Goal: Transaction & Acquisition: Purchase product/service

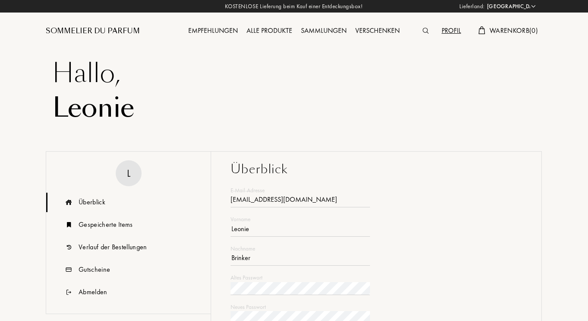
select select "DE"
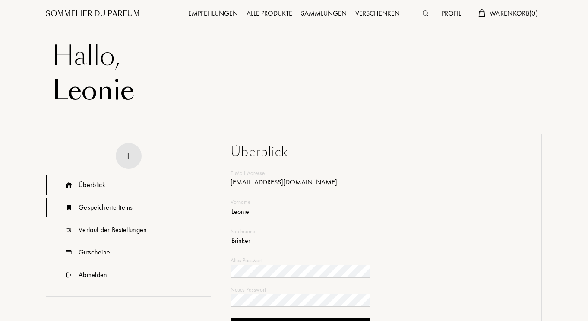
click at [109, 205] on div "Gespeicherte Items" at bounding box center [106, 207] width 54 height 10
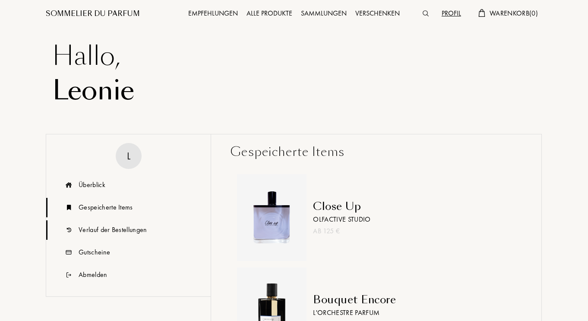
click at [108, 233] on div "Verlauf der Bestellungen" at bounding box center [113, 229] width 69 height 10
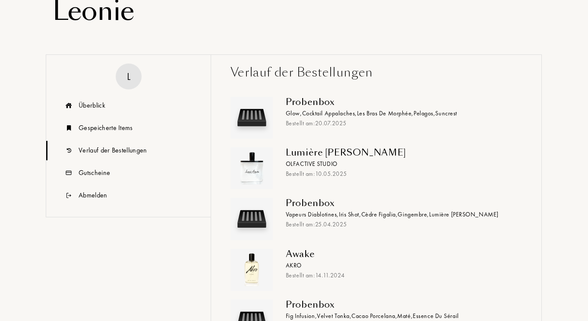
scroll to position [81, 0]
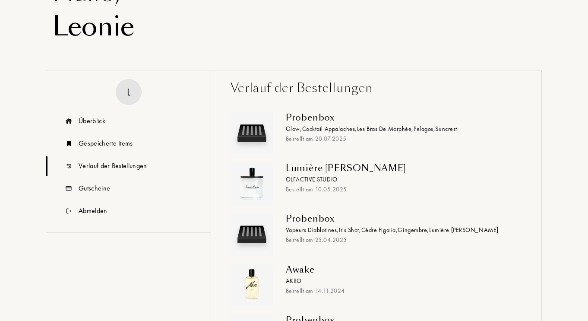
drag, startPoint x: 587, startPoint y: 72, endPoint x: 590, endPoint y: 50, distance: 22.2
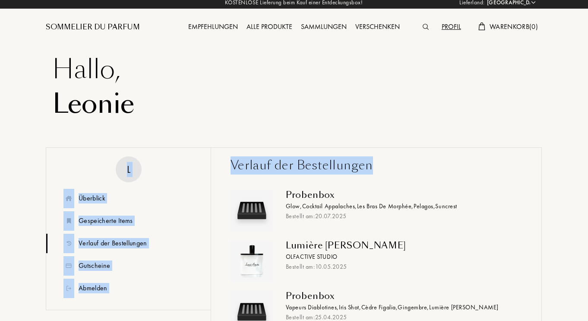
scroll to position [0, 0]
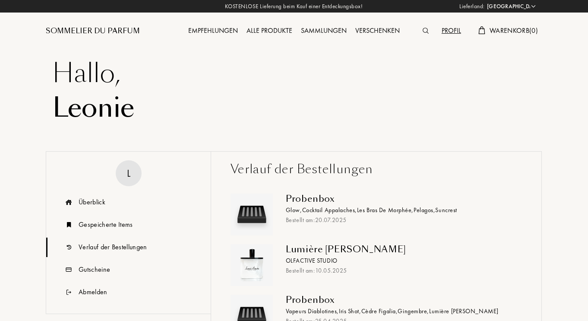
click at [332, 303] on div "Probenbox" at bounding box center [401, 299] width 230 height 10
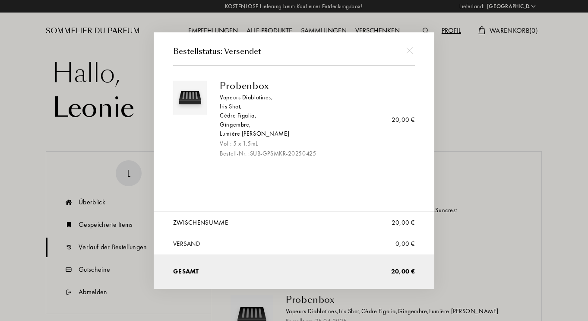
click at [456, 271] on div at bounding box center [295, 160] width 591 height 321
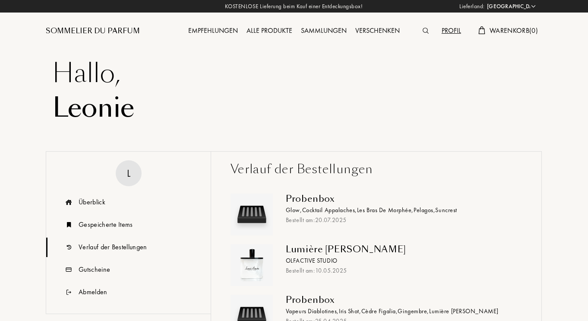
click at [429, 28] on img at bounding box center [426, 31] width 6 height 6
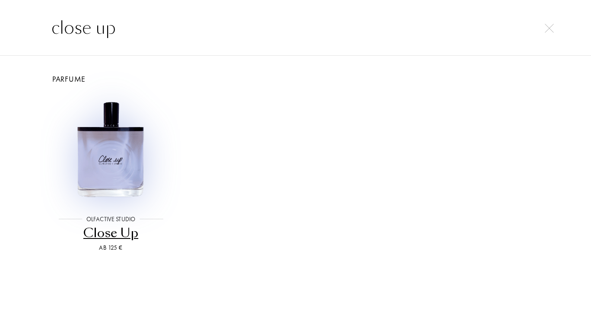
type input "close up"
click at [117, 156] on img at bounding box center [110, 149] width 111 height 111
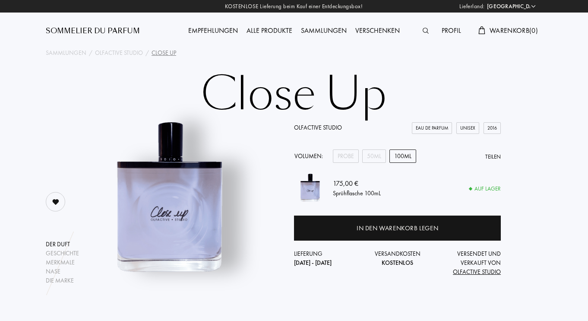
select select "DE"
click at [381, 153] on div "50mL" at bounding box center [374, 155] width 24 height 13
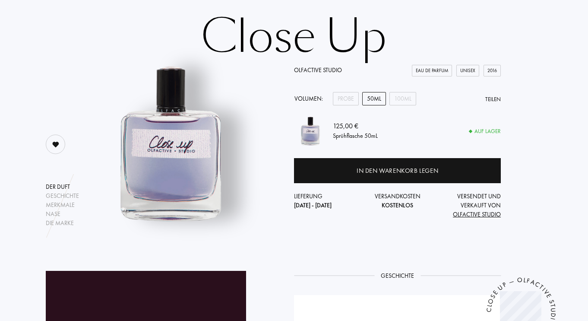
scroll to position [72, 0]
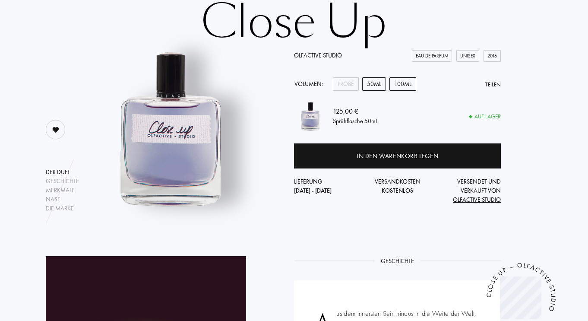
click at [401, 89] on div "100mL" at bounding box center [402, 83] width 27 height 13
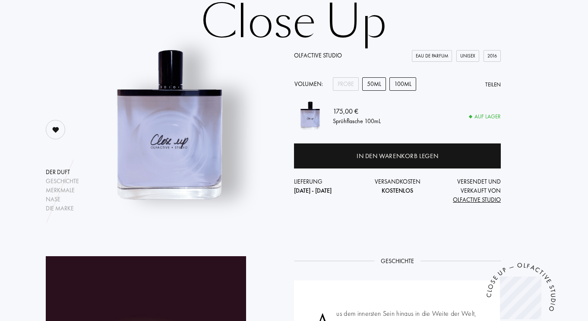
click at [373, 88] on div "50mL" at bounding box center [374, 83] width 24 height 13
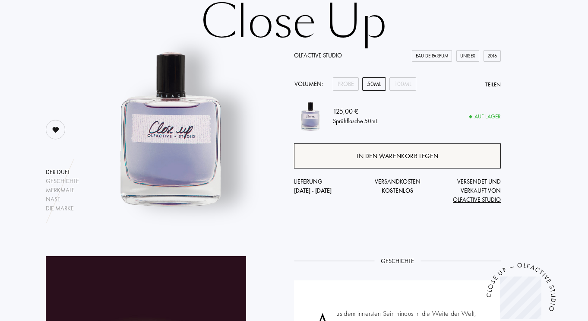
click at [423, 145] on div "In den Warenkorb legen" at bounding box center [397, 155] width 207 height 25
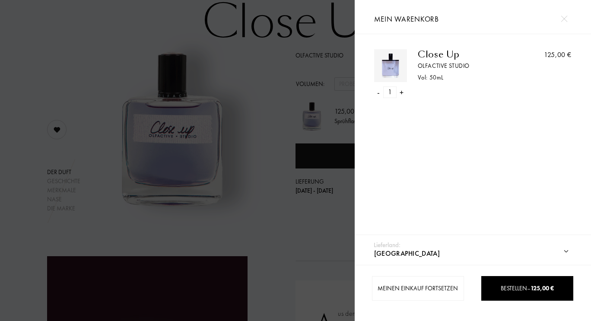
click at [259, 113] on div at bounding box center [177, 160] width 354 height 321
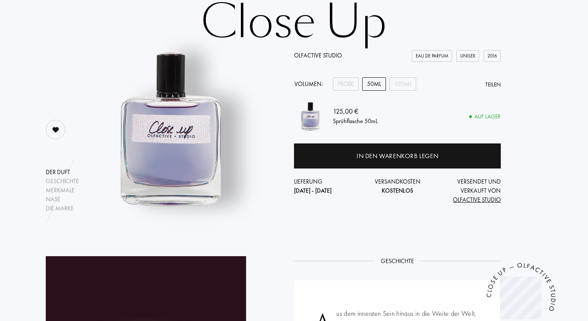
scroll to position [0, 0]
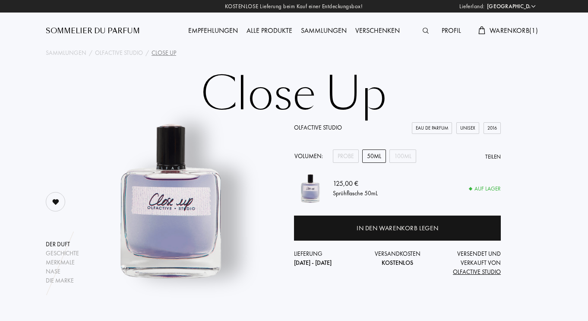
click at [282, 26] on div "Alle Produkte" at bounding box center [269, 30] width 54 height 11
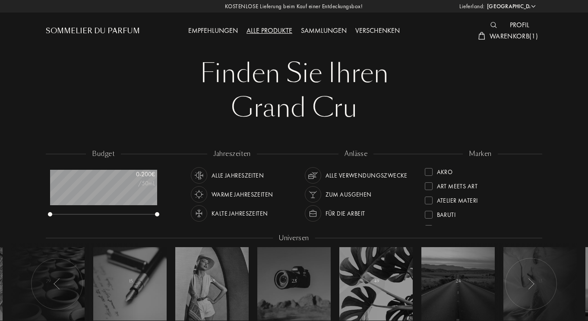
select select "DE"
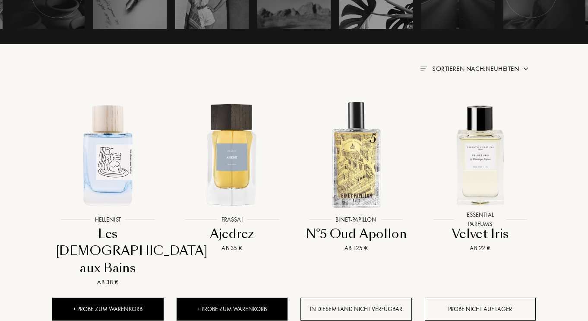
scroll to position [288, 0]
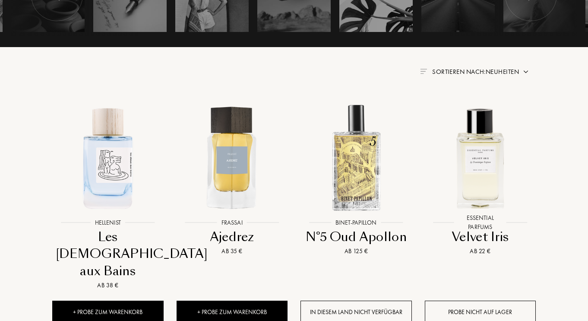
click at [472, 67] on span "Sortieren nach: Neuheiten" at bounding box center [475, 71] width 87 height 9
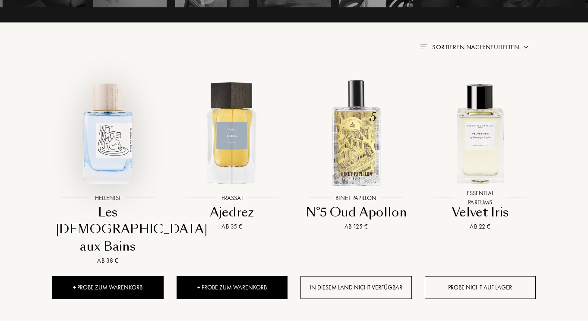
click at [107, 139] on img at bounding box center [108, 133] width 112 height 112
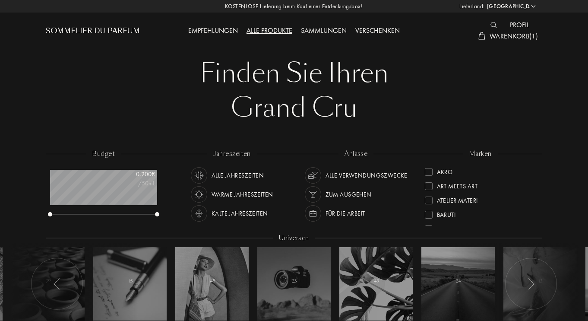
select select "DE"
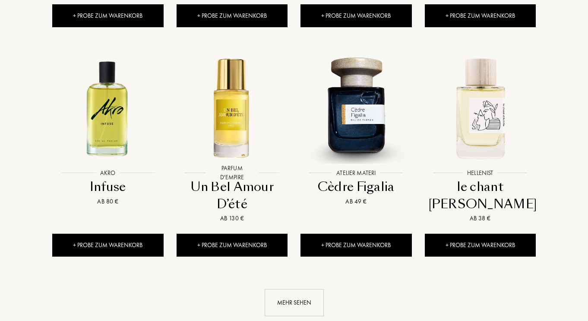
scroll to position [802, 0]
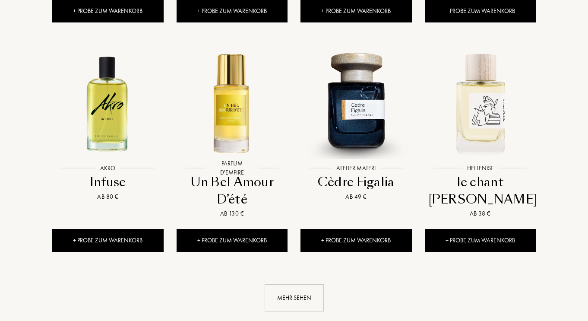
click at [246, 174] on div "Un Bel Amour D’été" at bounding box center [232, 191] width 104 height 34
click at [296, 284] on div "Mehr sehen" at bounding box center [294, 297] width 59 height 27
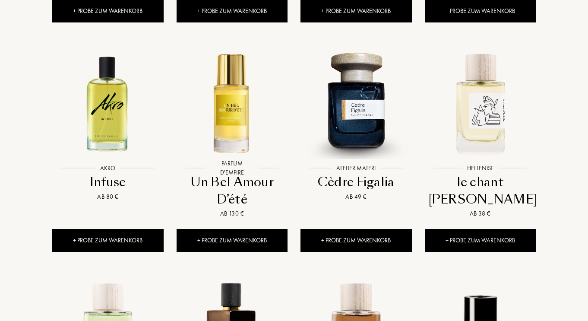
click at [474, 174] on div "le chant d'Achille" at bounding box center [480, 191] width 104 height 34
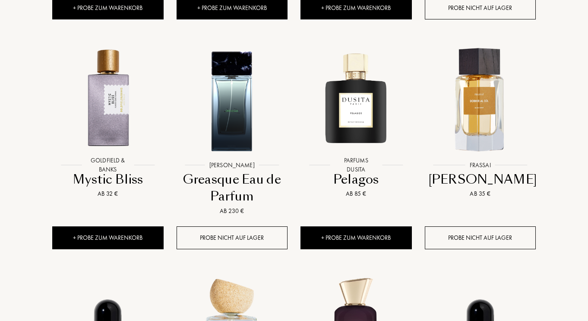
scroll to position [1269, 0]
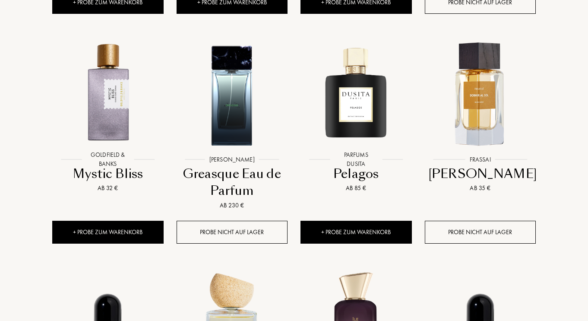
click at [114, 165] on div "Mystic Bliss" at bounding box center [108, 173] width 104 height 17
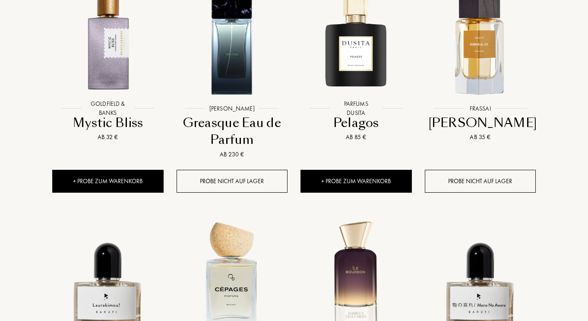
scroll to position [1479, 0]
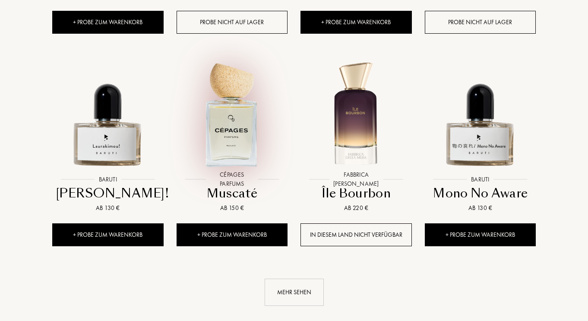
click at [239, 172] on div at bounding box center [232, 120] width 124 height 143
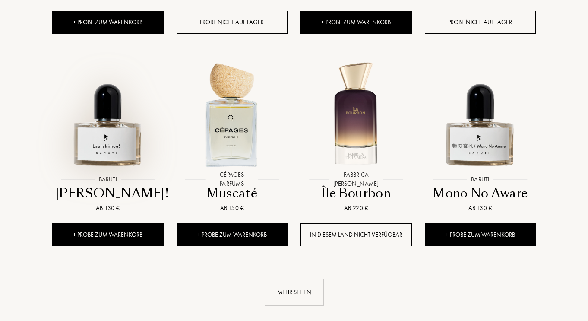
click at [120, 98] on img at bounding box center [108, 114] width 112 height 112
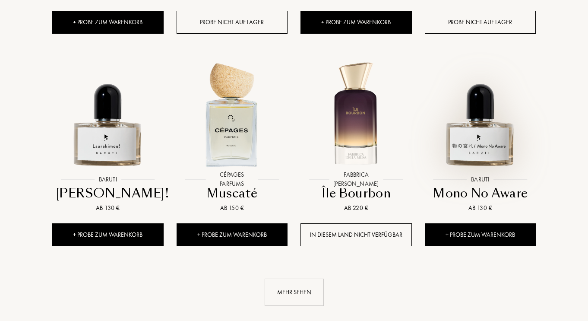
click at [499, 134] on img at bounding box center [480, 114] width 112 height 112
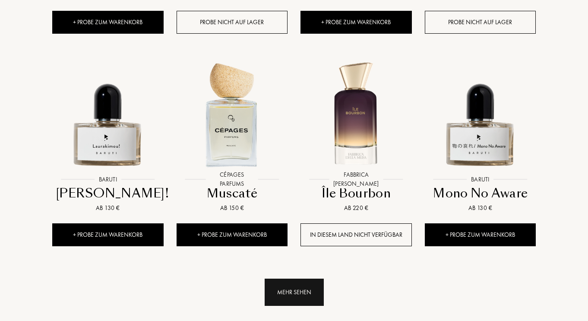
click at [294, 278] on div "Mehr sehen" at bounding box center [294, 291] width 59 height 27
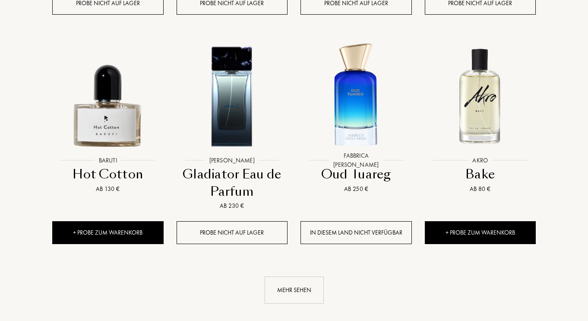
scroll to position [2187, 0]
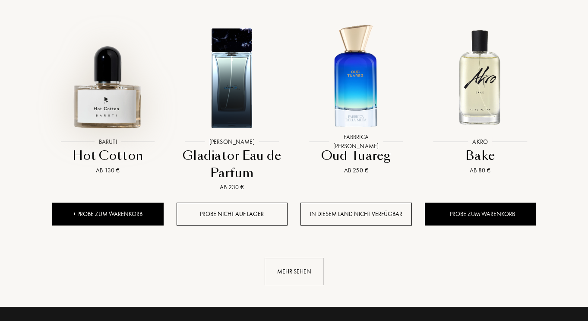
click at [88, 102] on img at bounding box center [108, 77] width 112 height 112
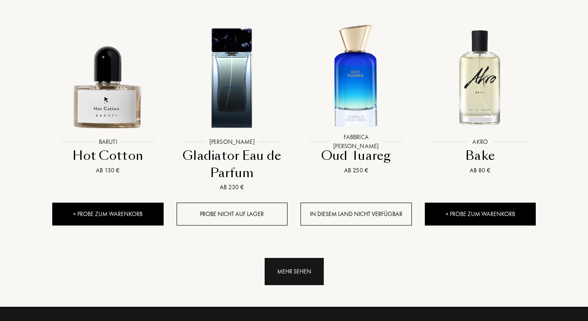
click at [278, 258] on div "Mehr sehen" at bounding box center [294, 271] width 59 height 27
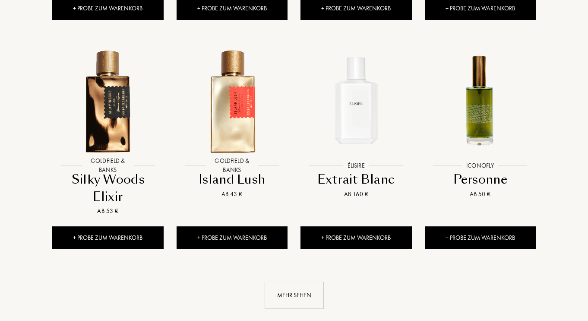
scroll to position [2835, 0]
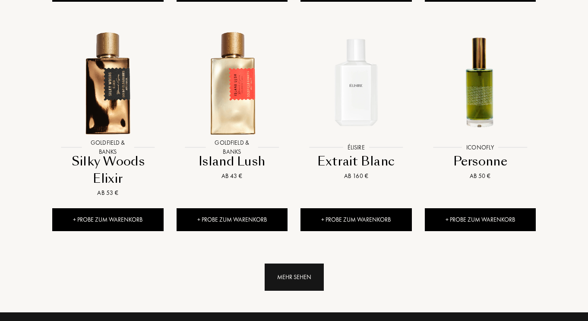
click at [315, 263] on div "Mehr sehen" at bounding box center [294, 276] width 59 height 27
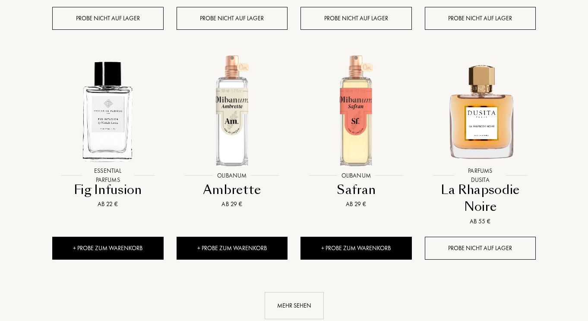
scroll to position [3484, 0]
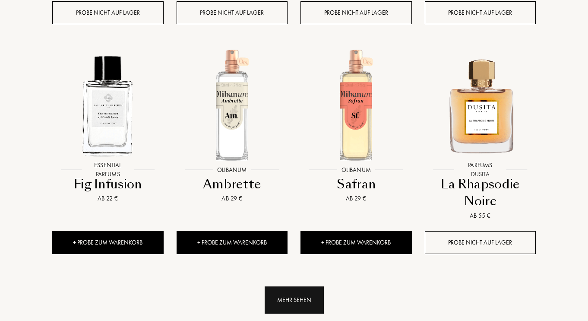
click at [290, 290] on div "Mehr sehen" at bounding box center [294, 299] width 59 height 27
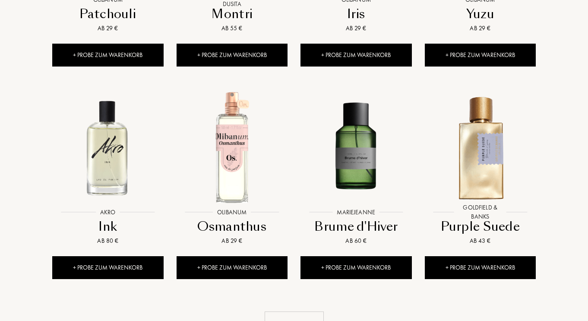
scroll to position [4114, 0]
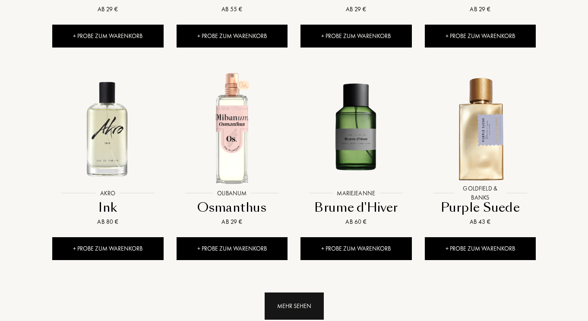
click at [278, 292] on div "Mehr sehen" at bounding box center [294, 305] width 59 height 27
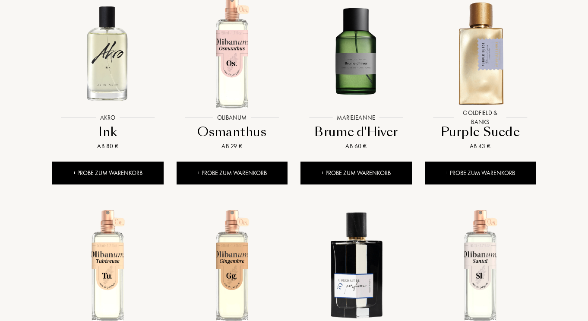
scroll to position [4219, 0]
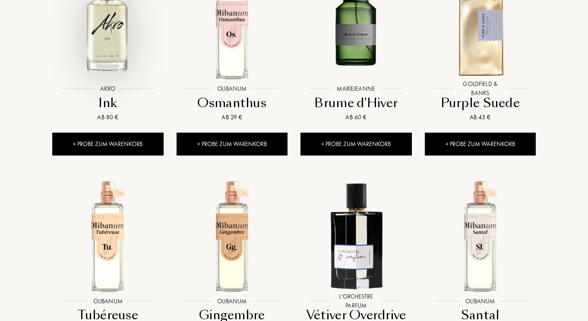
click at [111, 26] on img at bounding box center [108, 24] width 112 height 112
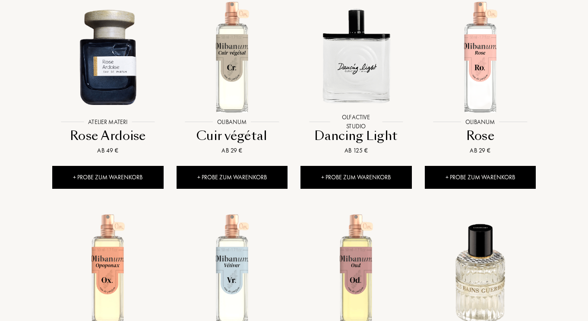
scroll to position [4614, 0]
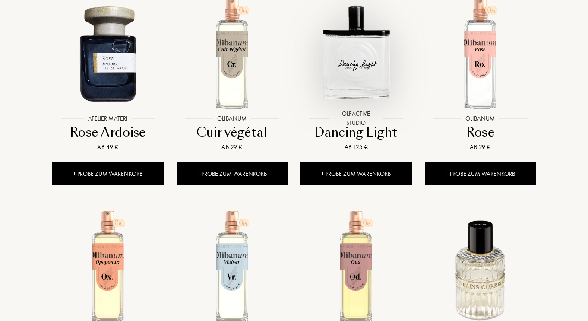
click at [372, 113] on div at bounding box center [356, 59] width 124 height 143
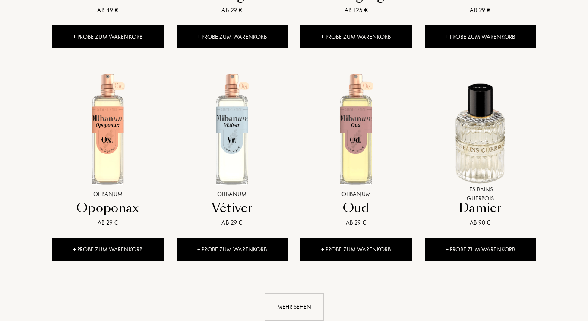
scroll to position [4870, 0]
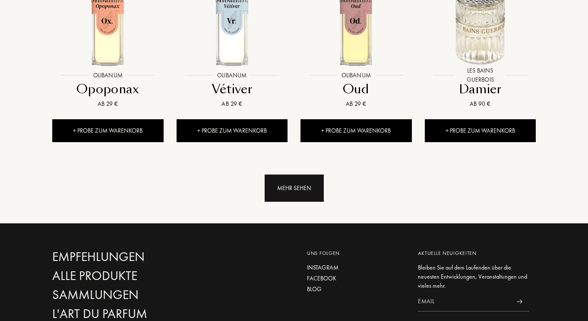
click at [273, 179] on div "Mehr sehen" at bounding box center [294, 187] width 59 height 27
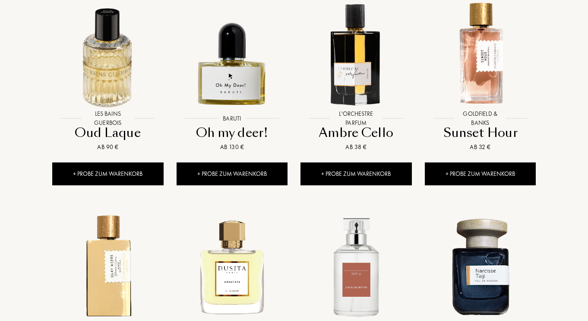
scroll to position [5243, 0]
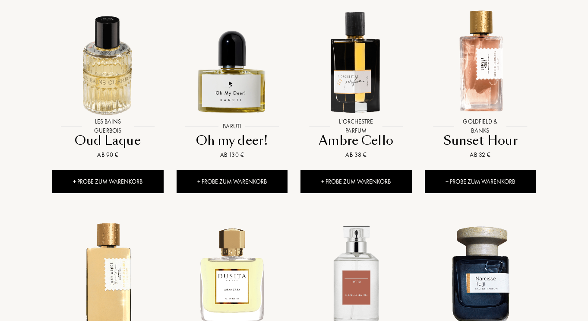
click at [247, 132] on div "Oh my deer!" at bounding box center [232, 140] width 104 height 17
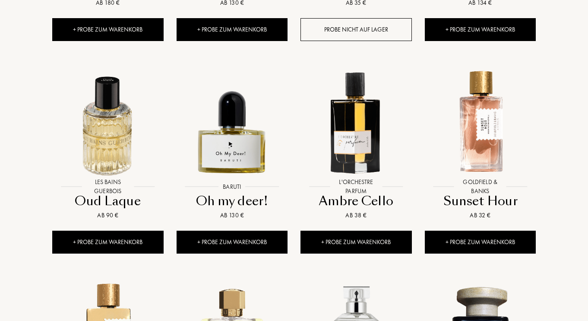
scroll to position [5162, 0]
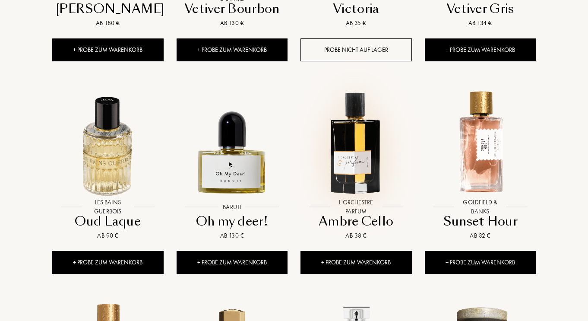
click at [365, 202] on div at bounding box center [356, 147] width 124 height 143
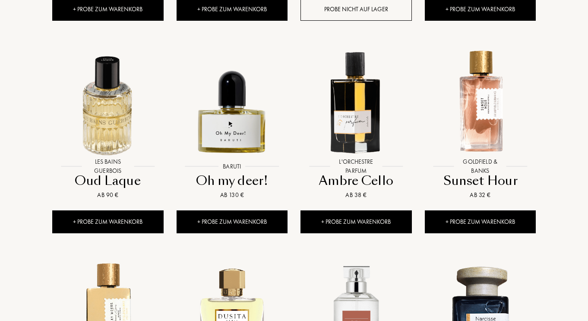
scroll to position [5251, 0]
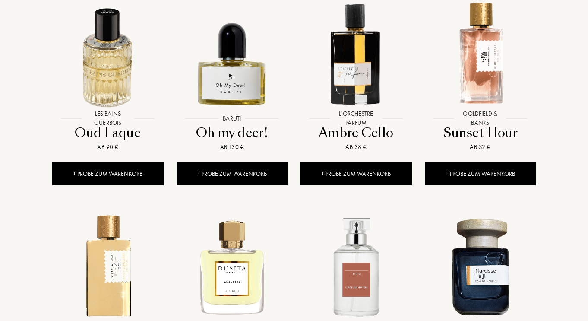
click at [496, 124] on div "Sunset Hour" at bounding box center [480, 132] width 104 height 17
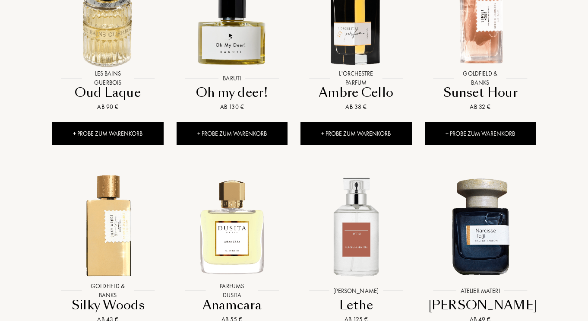
scroll to position [5436, 0]
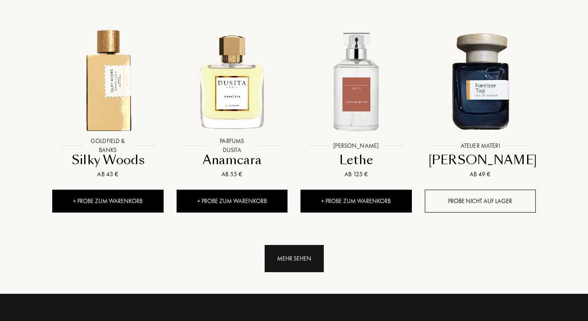
click at [298, 249] on div "Mehr sehen" at bounding box center [294, 258] width 59 height 27
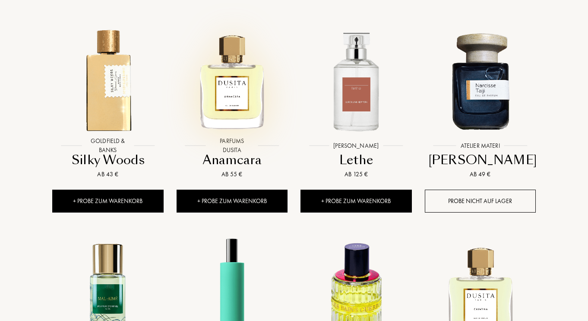
click at [245, 138] on div at bounding box center [232, 86] width 124 height 143
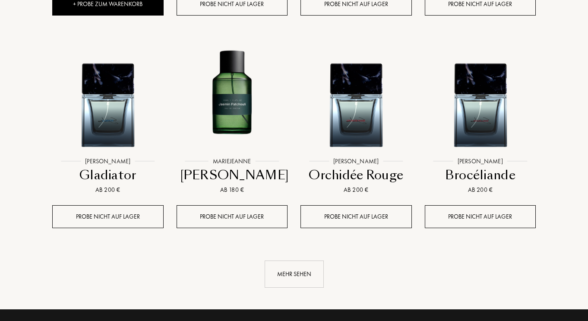
scroll to position [6124, 0]
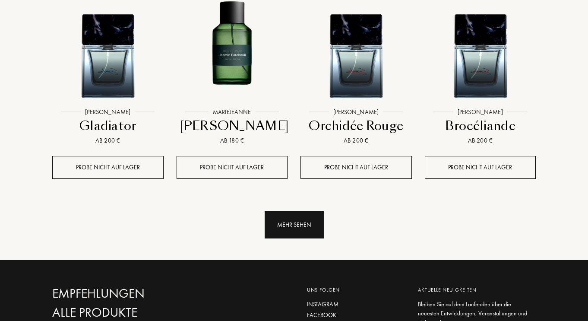
click at [289, 211] on div "Mehr sehen" at bounding box center [294, 224] width 59 height 27
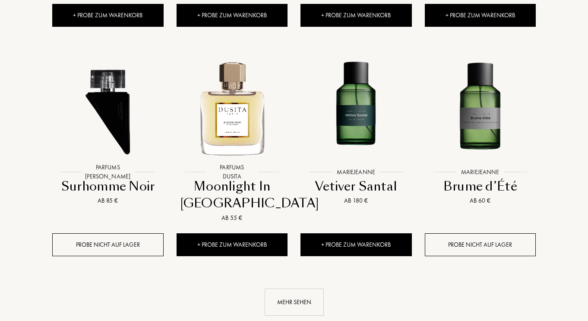
scroll to position [6715, 0]
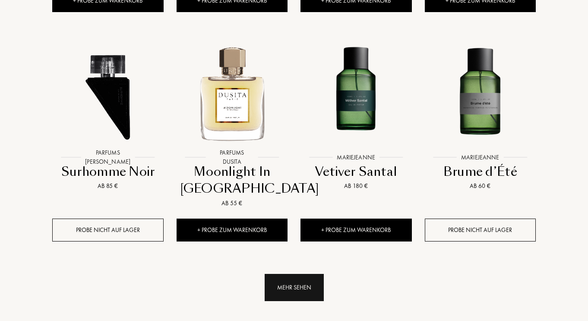
click at [304, 276] on div "Mehr sehen" at bounding box center [294, 287] width 59 height 27
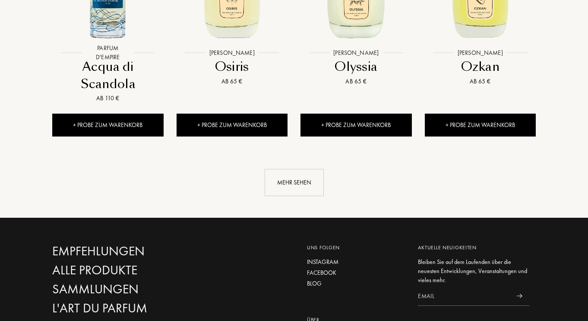
scroll to position [7341, 0]
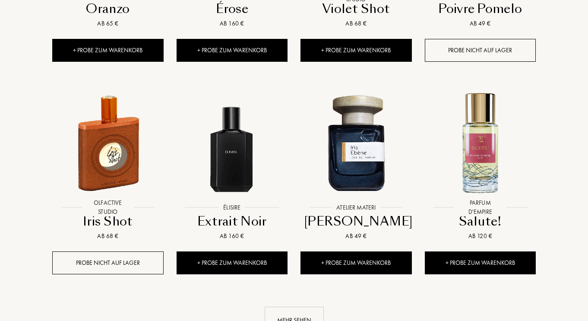
scroll to position [7996, 0]
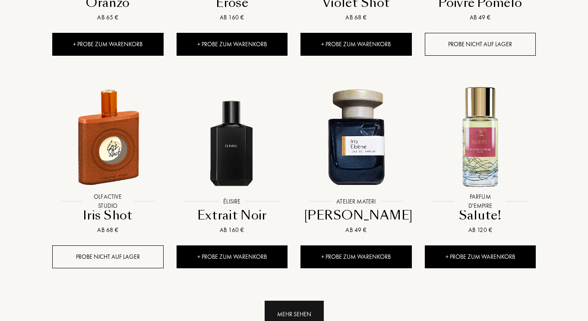
click at [300, 300] on div "Mehr sehen" at bounding box center [294, 313] width 59 height 27
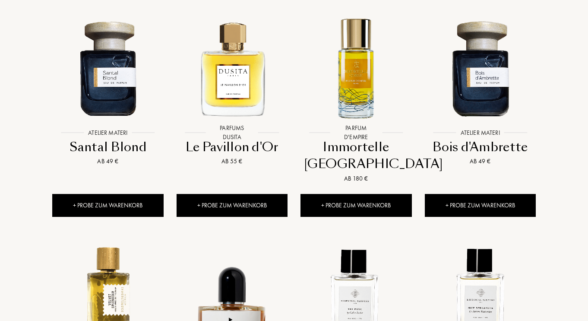
scroll to position [8558, 0]
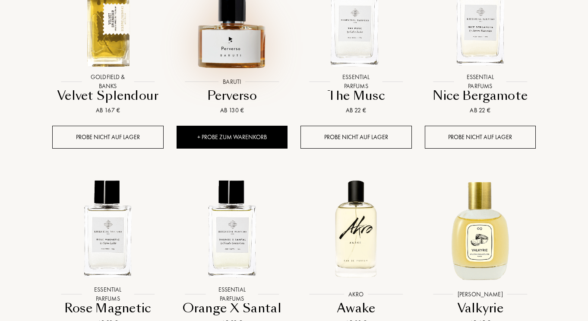
click at [234, 15] on img at bounding box center [232, 17] width 112 height 112
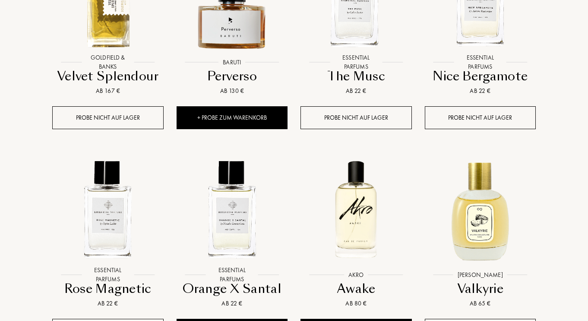
scroll to position [8589, 0]
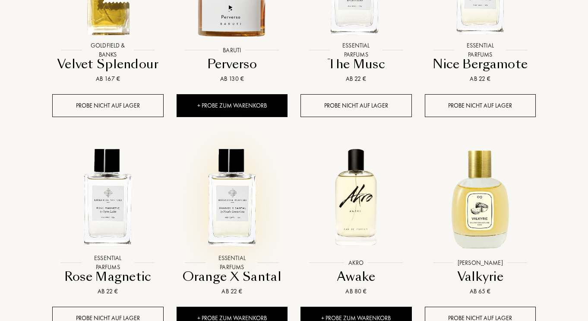
click at [233, 173] on img at bounding box center [232, 198] width 112 height 112
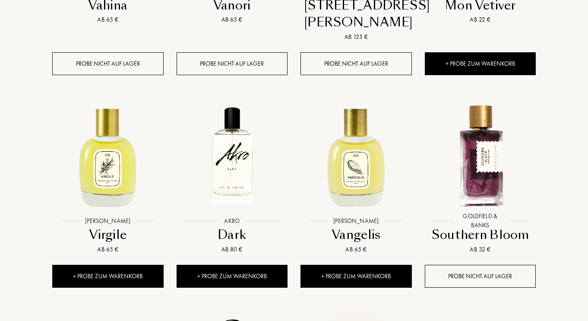
scroll to position [9090, 0]
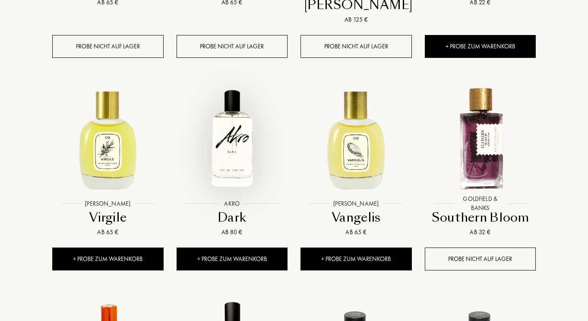
click at [254, 85] on img at bounding box center [232, 138] width 112 height 112
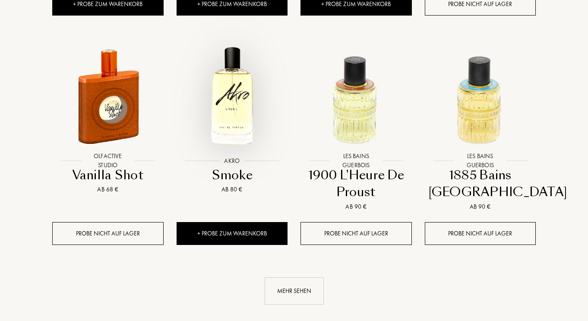
scroll to position [9366, 0]
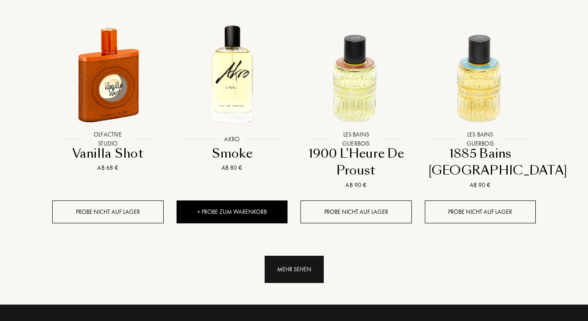
click at [310, 256] on div "Mehr sehen" at bounding box center [294, 269] width 59 height 27
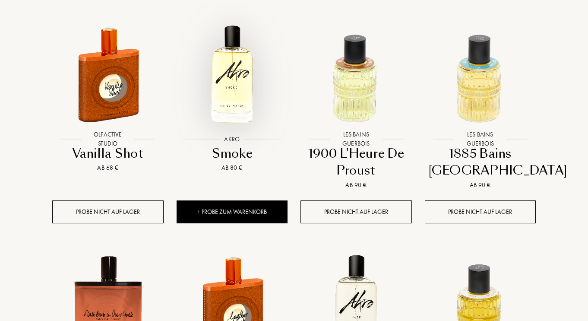
click at [220, 41] on img at bounding box center [232, 75] width 112 height 112
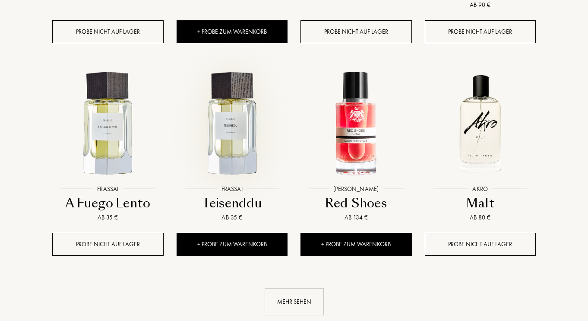
scroll to position [10005, 0]
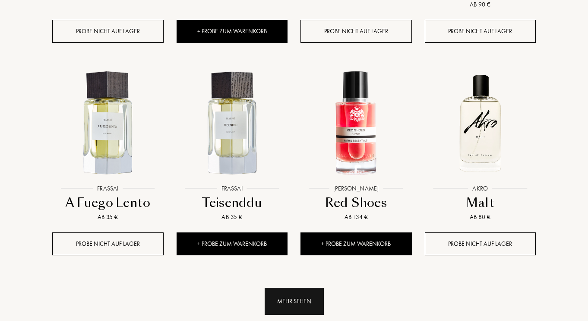
click at [278, 288] on div "Mehr sehen" at bounding box center [294, 301] width 59 height 27
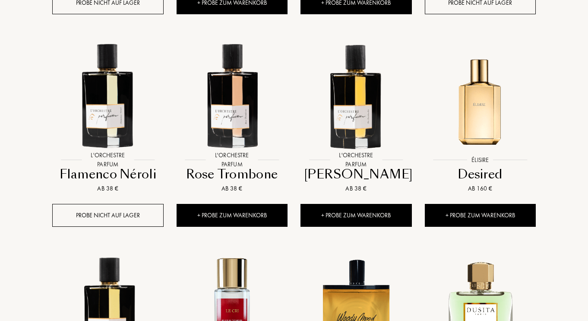
scroll to position [10264, 0]
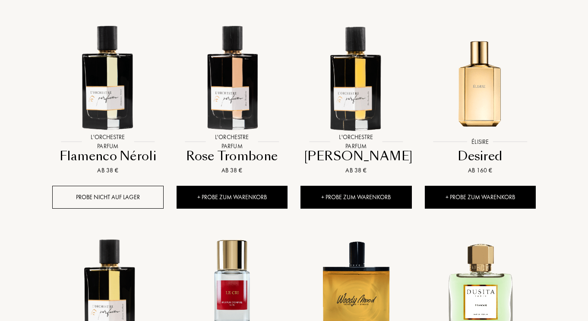
click at [479, 148] on div "Desired" at bounding box center [480, 156] width 104 height 17
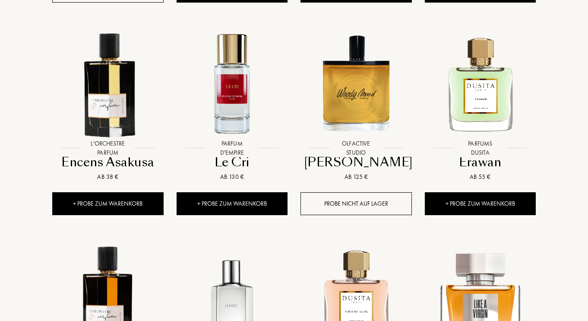
scroll to position [10471, 0]
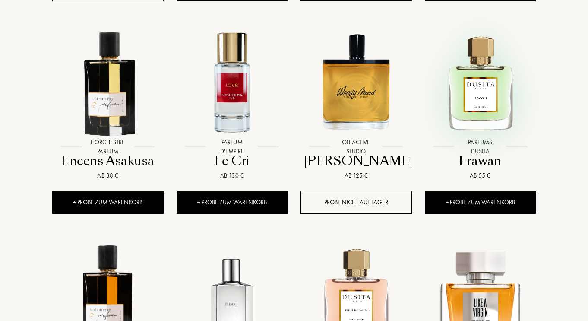
click at [498, 44] on img at bounding box center [480, 82] width 112 height 112
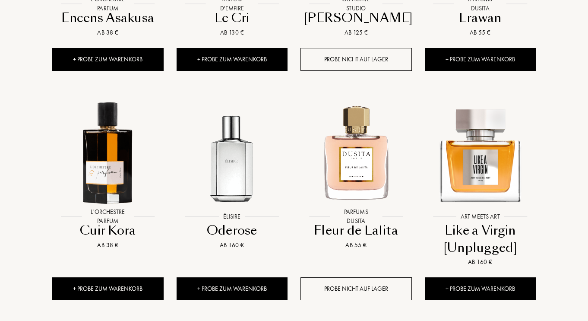
scroll to position [10609, 0]
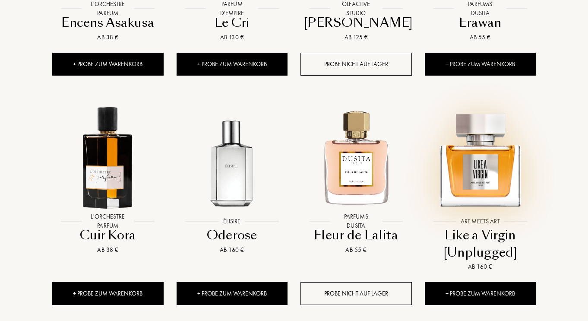
click at [495, 107] on img at bounding box center [480, 156] width 112 height 112
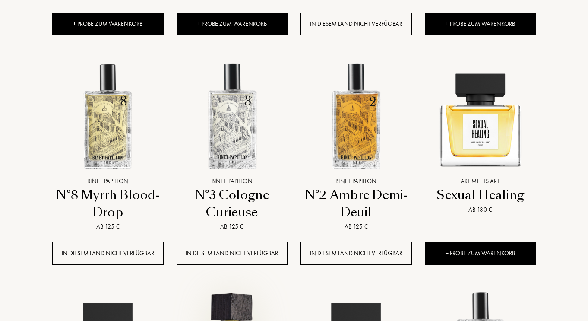
scroll to position [11093, 0]
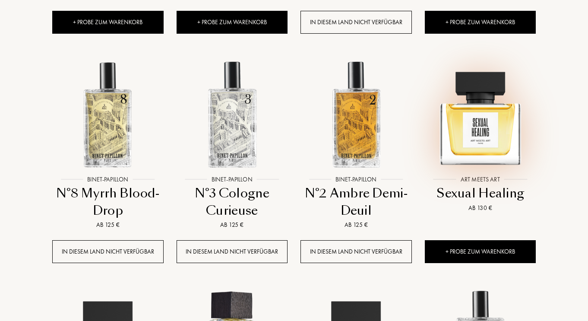
click at [487, 73] on img at bounding box center [480, 114] width 112 height 112
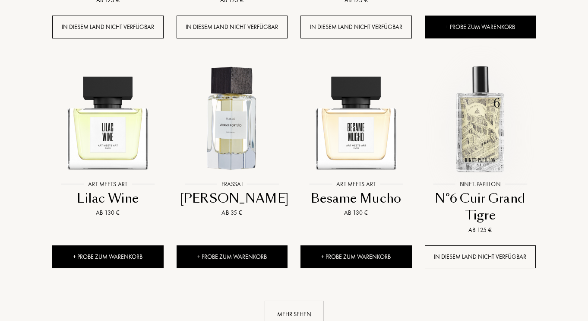
scroll to position [11300, 0]
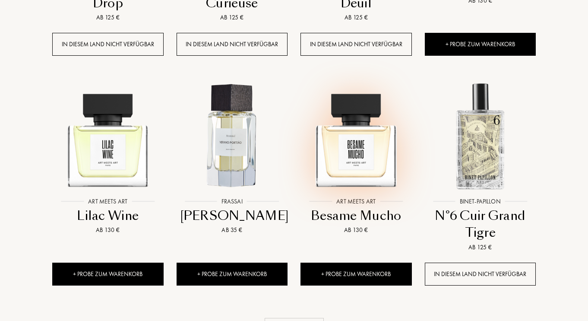
click at [363, 80] on img at bounding box center [356, 136] width 112 height 112
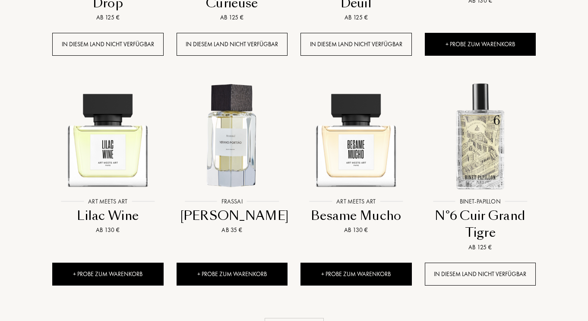
click at [281, 300] on div "Mehr sehen" at bounding box center [294, 322] width 496 height 44
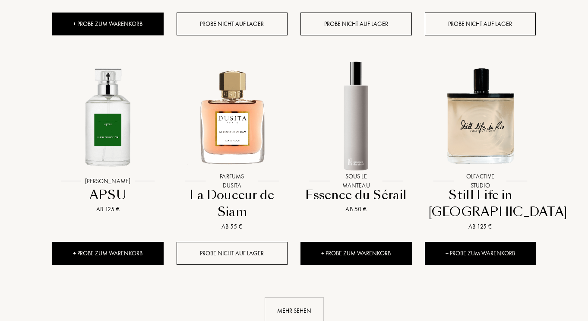
scroll to position [11991, 0]
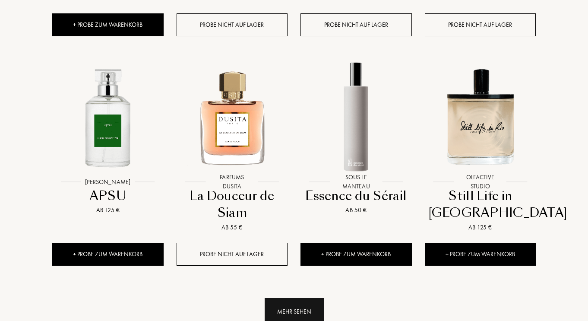
click at [293, 298] on div "Mehr sehen" at bounding box center [294, 311] width 59 height 27
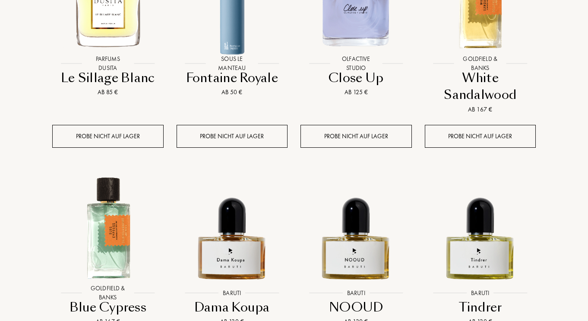
scroll to position [12595, 0]
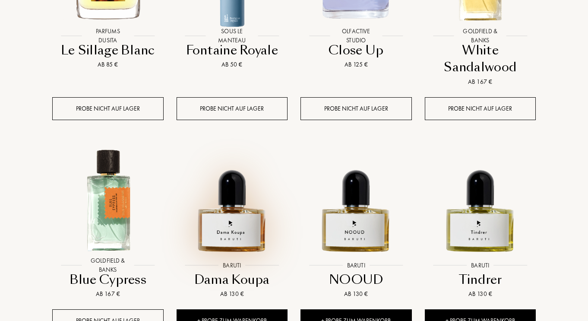
click at [244, 157] on img at bounding box center [232, 201] width 112 height 112
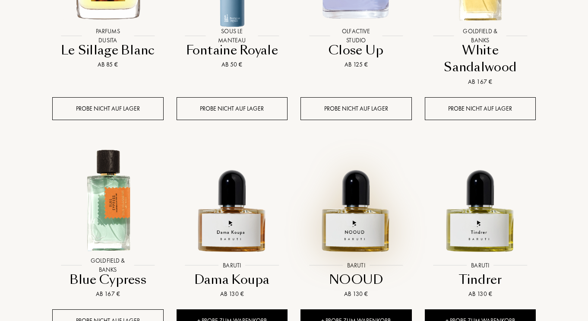
click at [344, 159] on img at bounding box center [356, 201] width 112 height 112
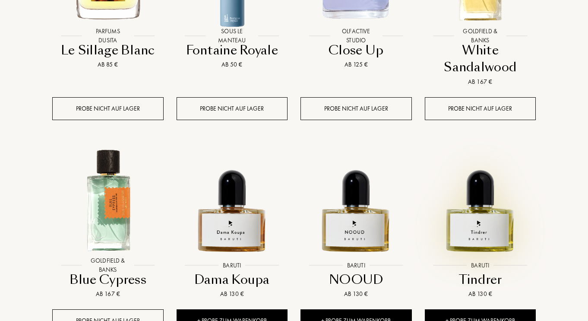
click at [490, 154] on img at bounding box center [480, 201] width 112 height 112
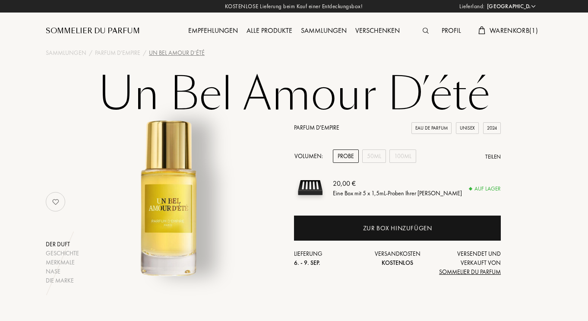
select select "DE"
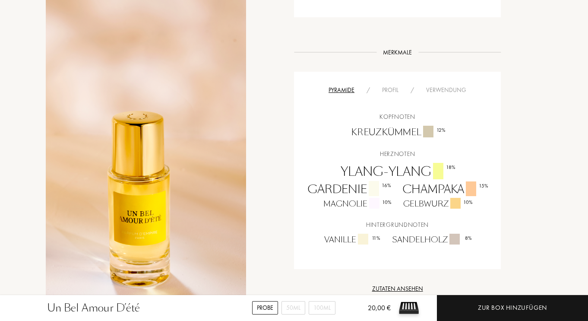
scroll to position [432, 0]
click at [386, 88] on div "Profil" at bounding box center [390, 90] width 28 height 9
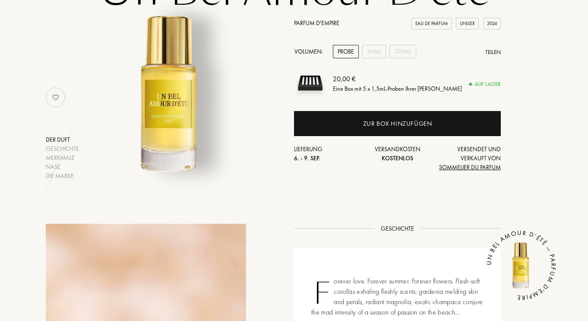
scroll to position [17, 0]
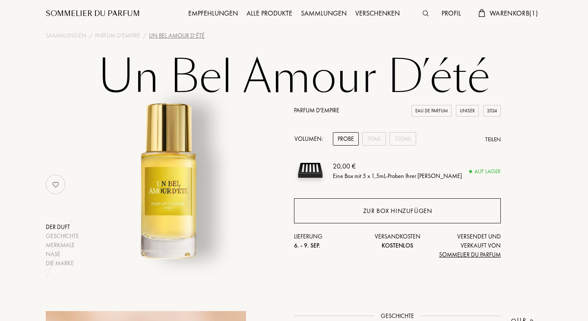
click at [370, 207] on div "Zur Box hinzufügen" at bounding box center [397, 211] width 69 height 10
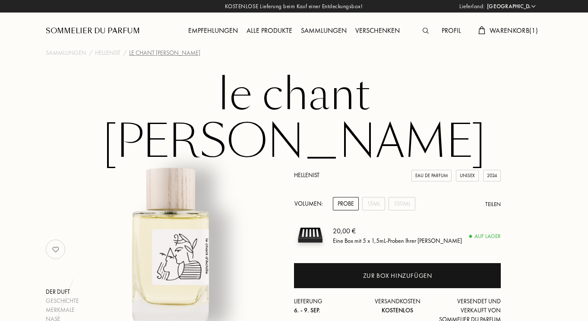
select select "DE"
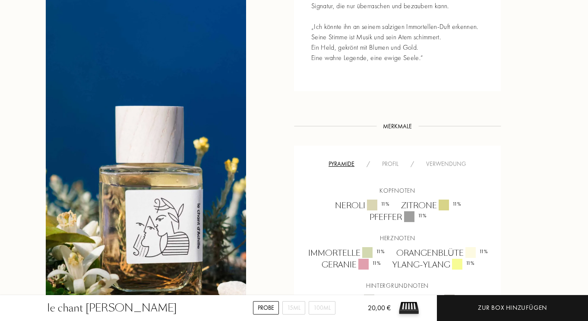
scroll to position [518, 0]
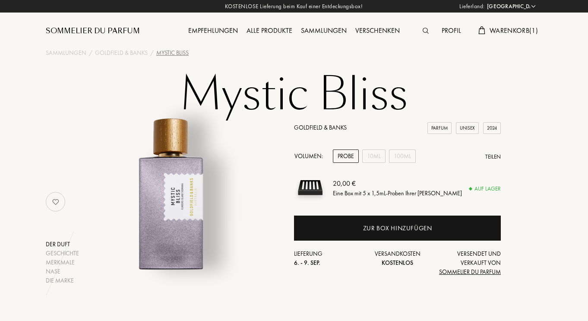
select select "DE"
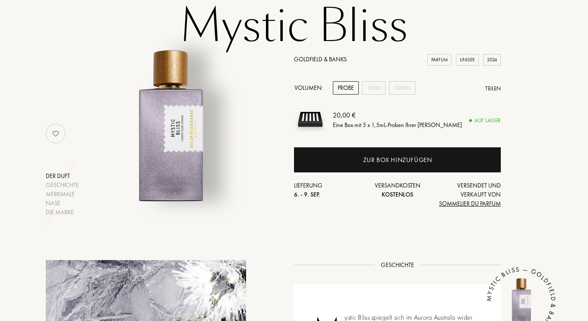
scroll to position [52, 0]
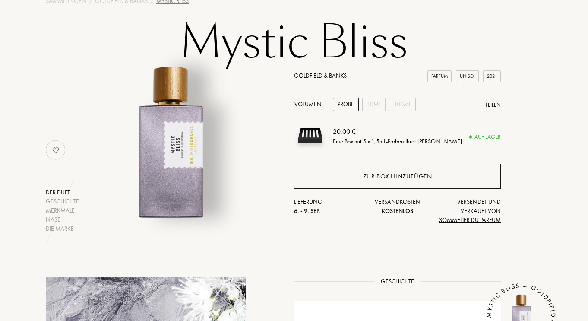
click at [376, 171] on div "Zur Box hinzufügen" at bounding box center [397, 176] width 207 height 25
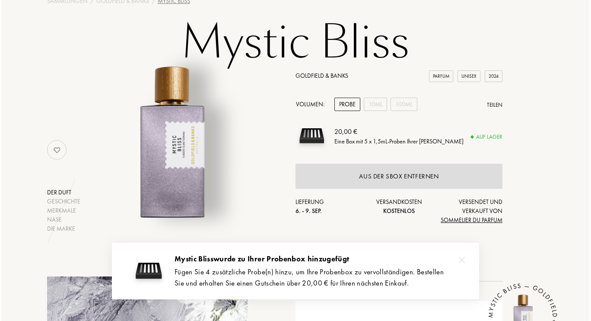
scroll to position [0, 0]
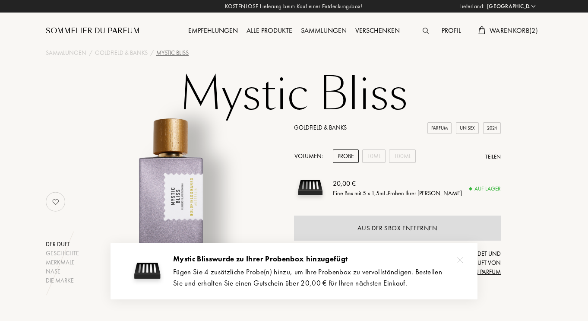
click at [518, 35] on span "Warenkorb ( 2 )" at bounding box center [514, 30] width 48 height 9
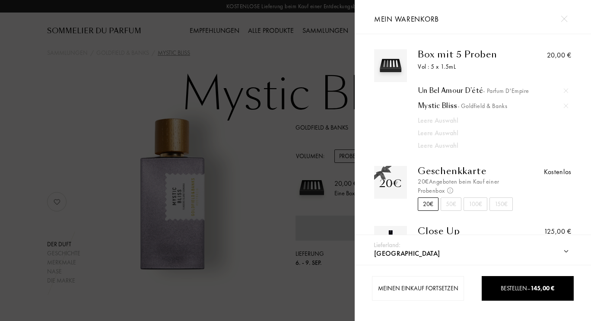
click at [566, 88] on img at bounding box center [565, 90] width 4 height 4
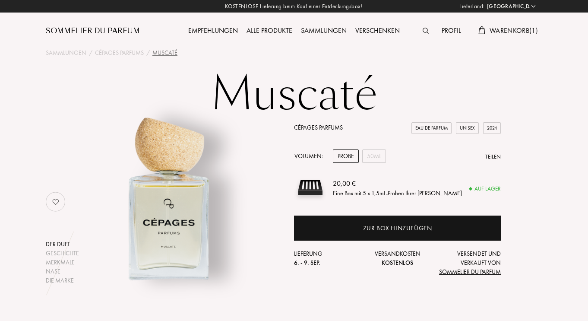
select select "DE"
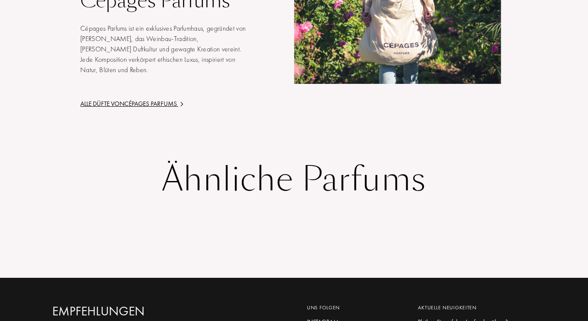
scroll to position [1215, 0]
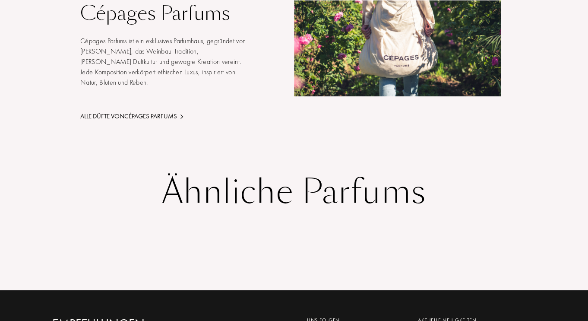
click at [157, 111] on div "Alle Düfte von Cépages Parfums" at bounding box center [163, 116] width 166 height 10
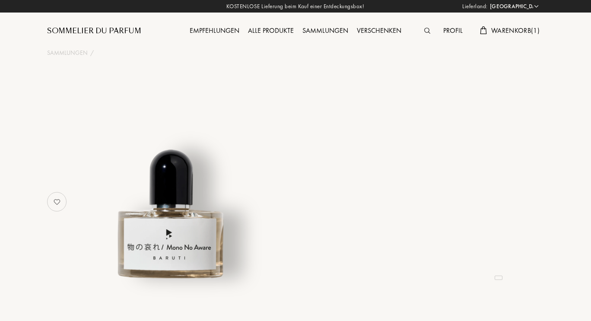
select select "DE"
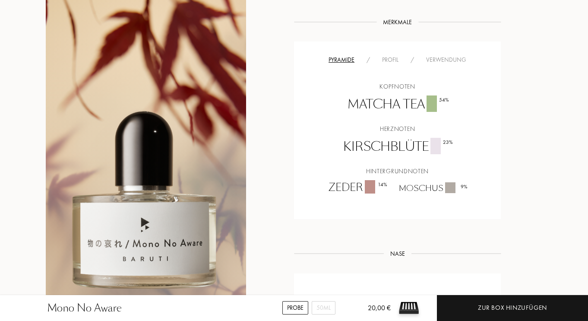
scroll to position [622, 0]
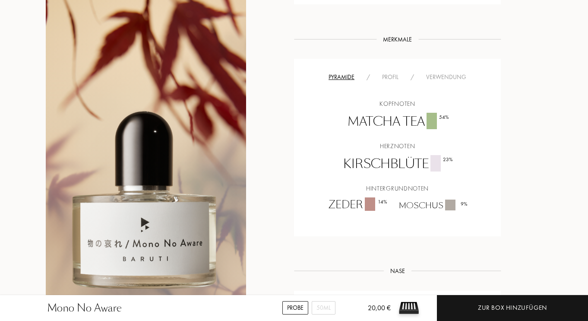
click at [457, 73] on div "Verwendung" at bounding box center [446, 77] width 52 height 9
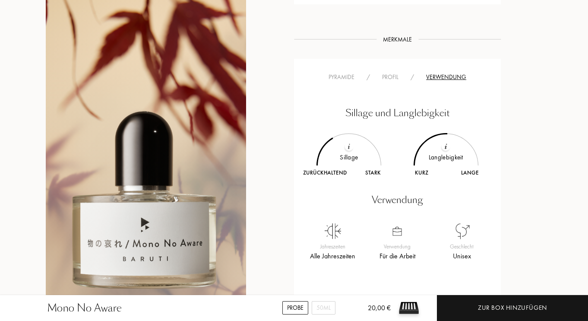
click at [399, 73] on div "Profil" at bounding box center [390, 77] width 28 height 9
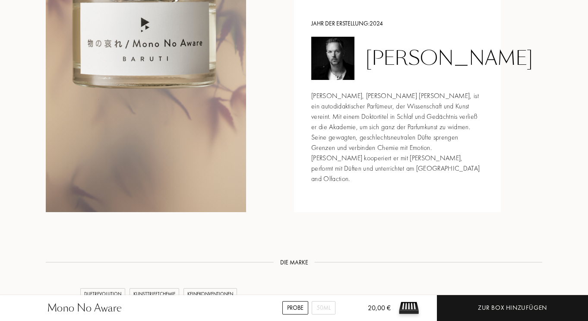
scroll to position [967, 0]
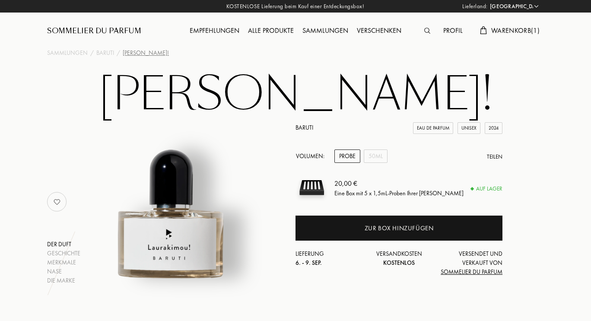
select select "DE"
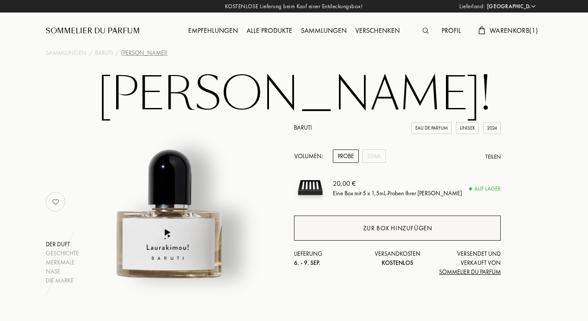
click at [382, 228] on div "Zur Box hinzufügen" at bounding box center [397, 228] width 69 height 10
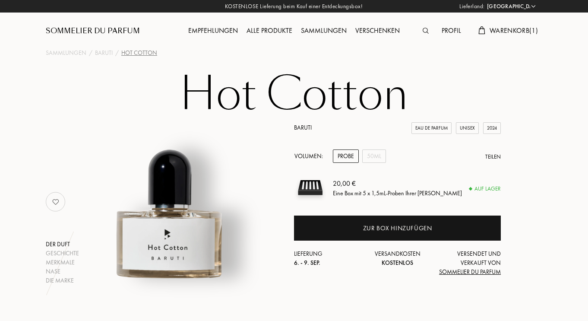
select select "DE"
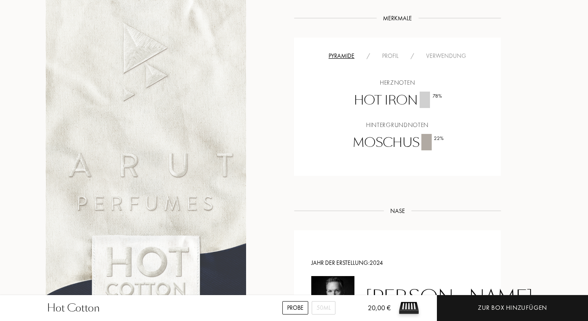
scroll to position [518, 0]
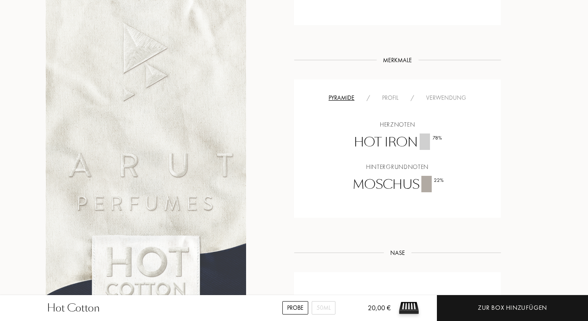
click at [390, 98] on div "Profil" at bounding box center [390, 97] width 28 height 9
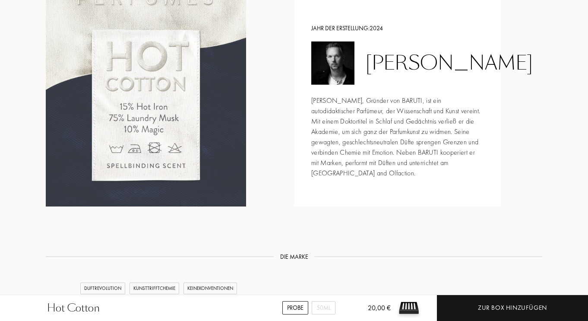
scroll to position [863, 0]
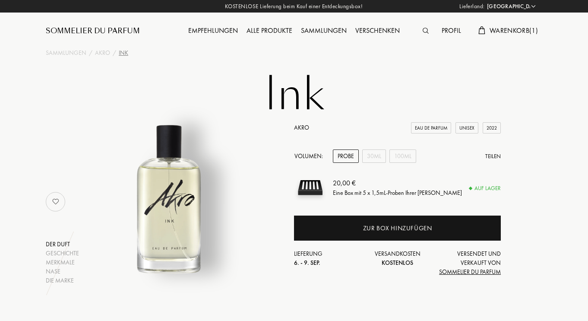
select select "DE"
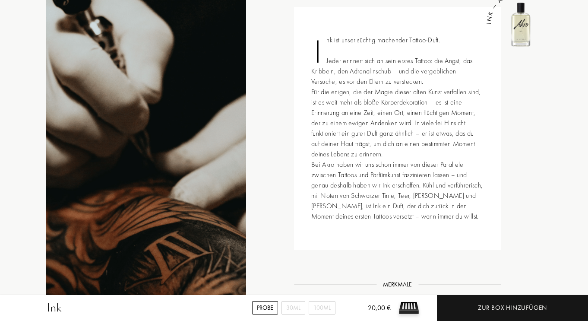
scroll to position [328, 0]
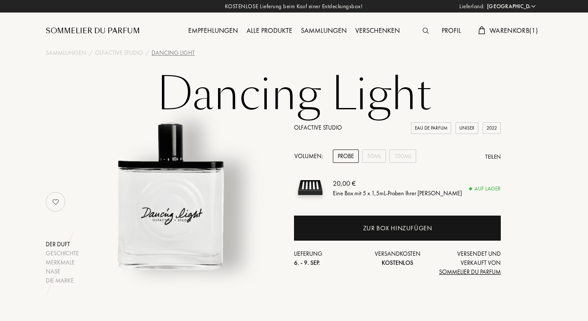
select select "DE"
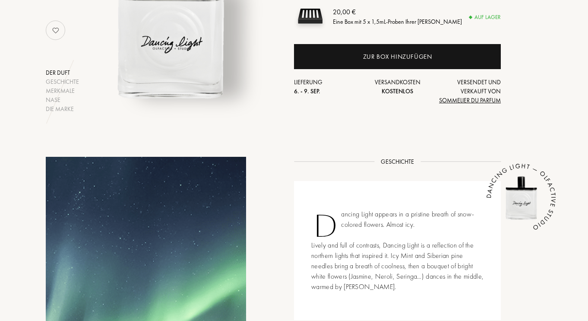
scroll to position [104, 0]
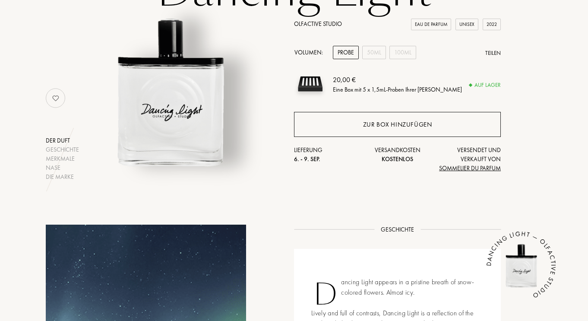
click at [389, 121] on div "Zur Box hinzufügen" at bounding box center [397, 125] width 69 height 10
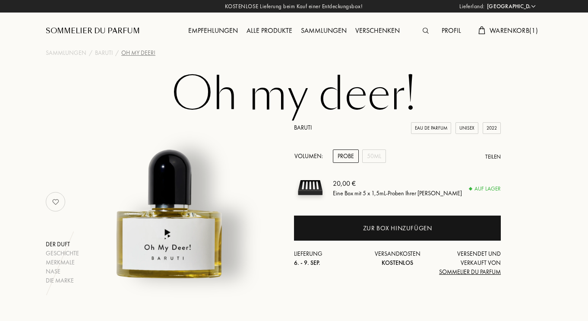
select select "DE"
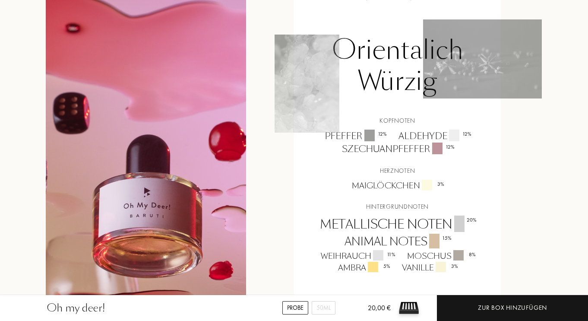
scroll to position [622, 0]
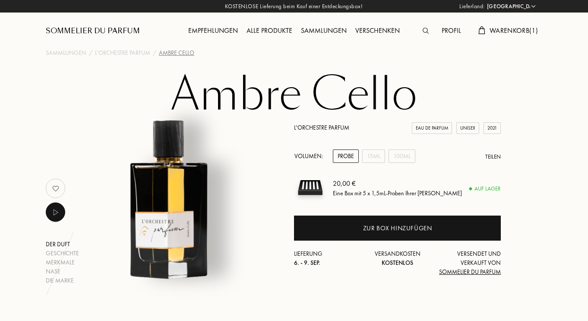
select select "DE"
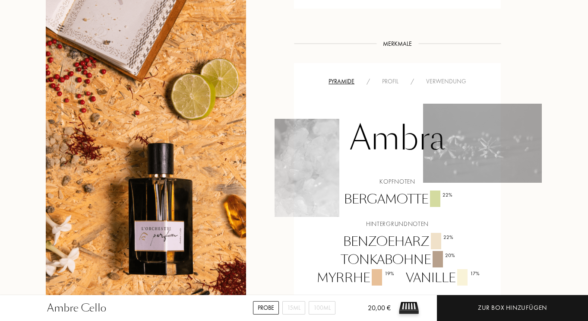
scroll to position [587, 0]
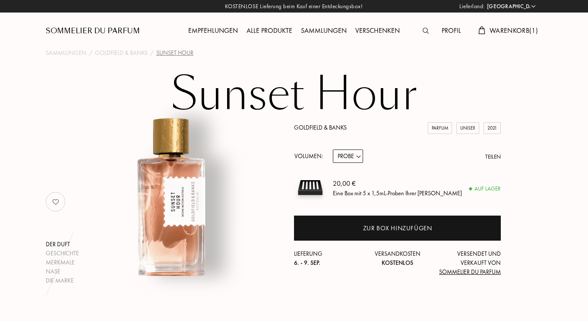
select select "DE"
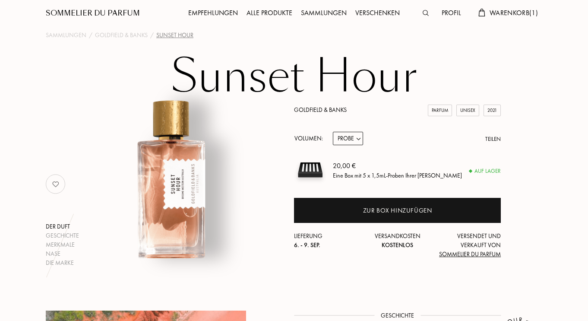
scroll to position [17, 0]
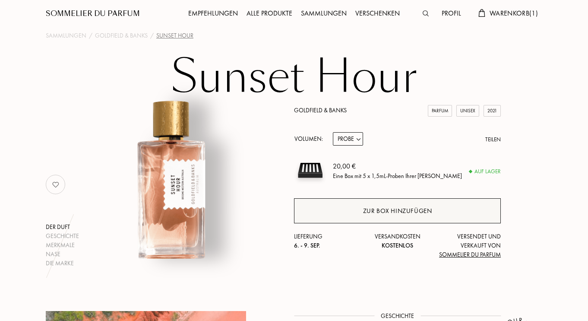
click at [421, 205] on div "Zur Box hinzufügen" at bounding box center [397, 210] width 207 height 25
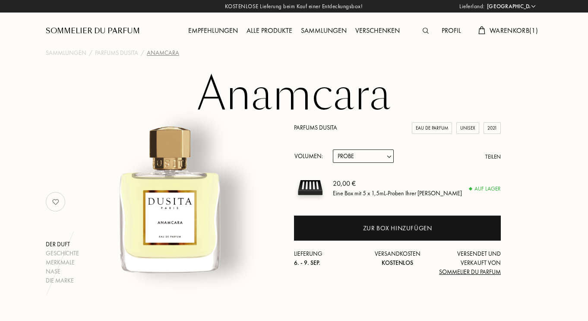
select select "DE"
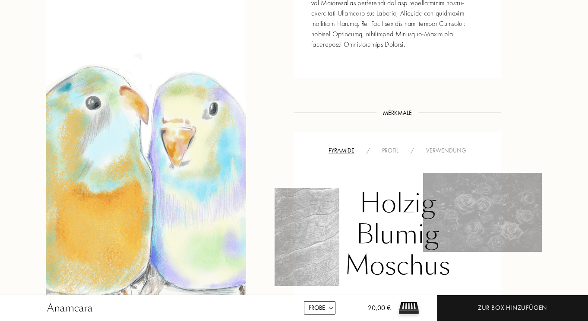
scroll to position [535, 0]
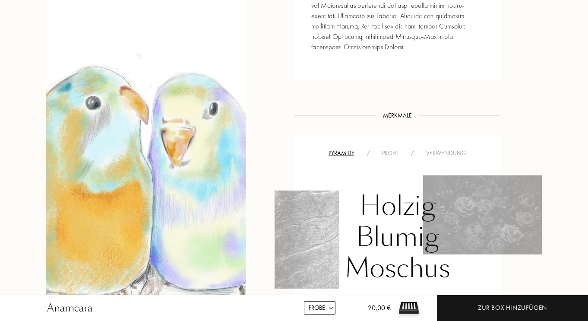
click at [394, 148] on div "Pyramide / Profil / Verwendung" at bounding box center [397, 153] width 194 height 10
click at [392, 151] on div "Profil" at bounding box center [390, 153] width 28 height 9
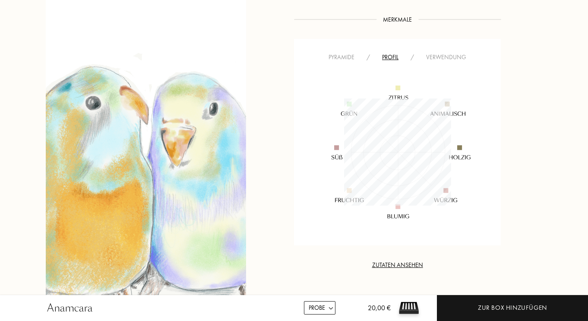
scroll to position [656, 0]
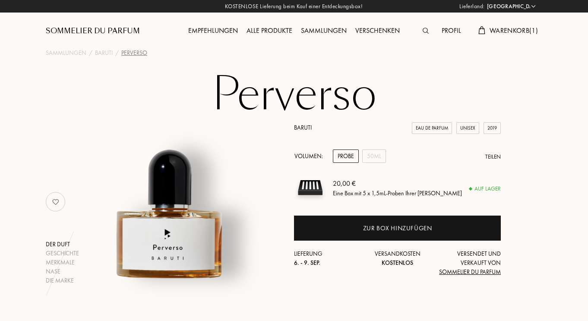
select select "DE"
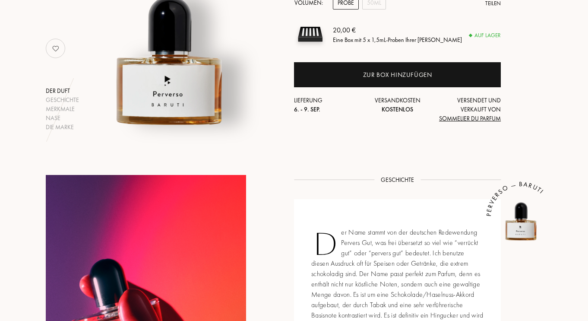
scroll to position [69, 0]
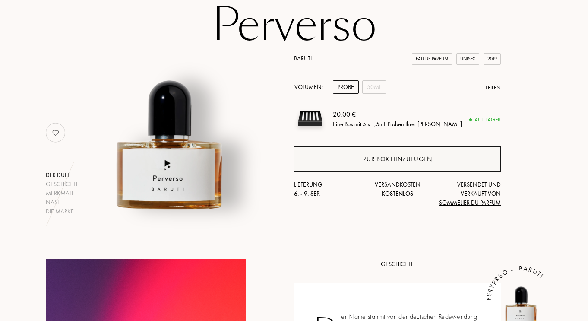
click at [408, 161] on div "Zur Box hinzufügen" at bounding box center [397, 159] width 69 height 10
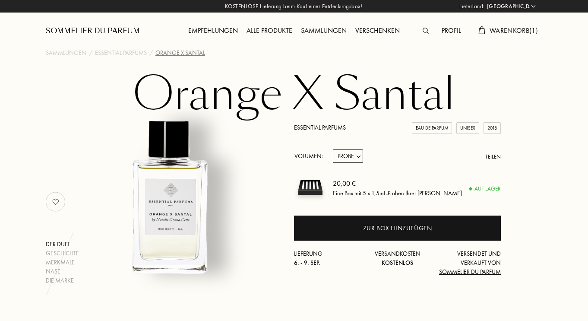
select select "DE"
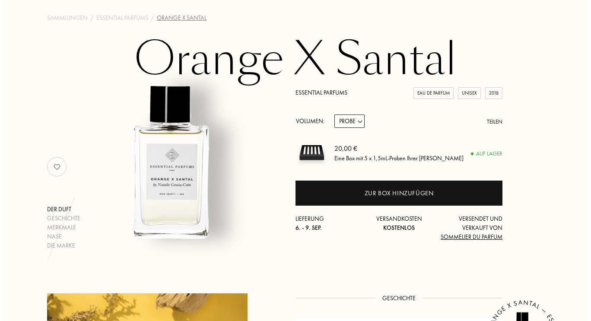
scroll to position [35, 0]
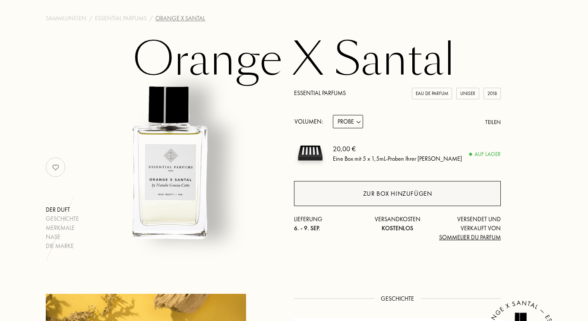
click at [396, 195] on div "Zur Box hinzufügen" at bounding box center [397, 194] width 69 height 10
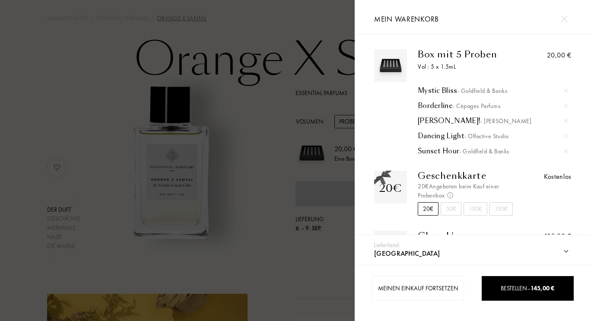
click at [331, 120] on div at bounding box center [177, 160] width 354 height 321
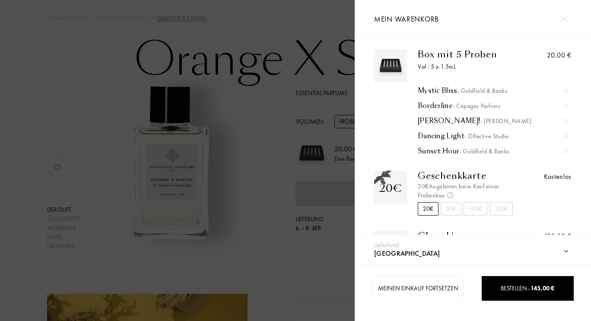
click at [509, 4] on div "Mein Warenkorb" at bounding box center [472, 17] width 210 height 34
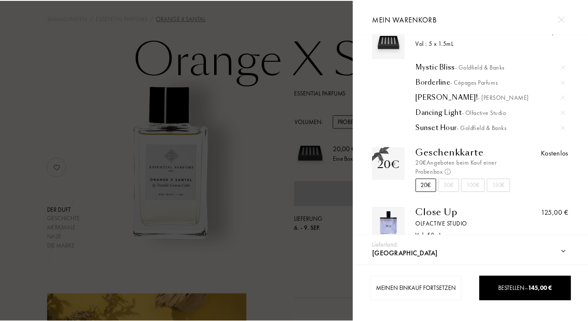
scroll to position [0, 0]
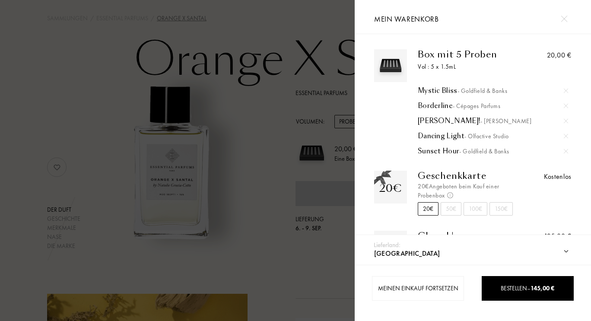
click at [266, 92] on div at bounding box center [177, 160] width 354 height 321
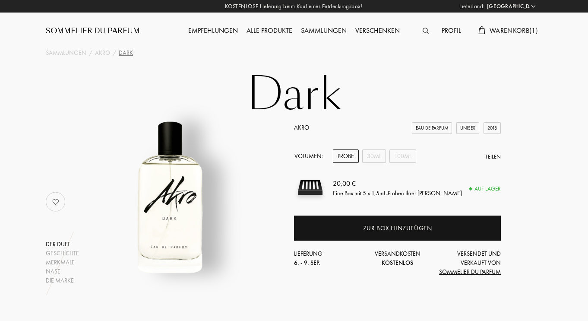
select select "DE"
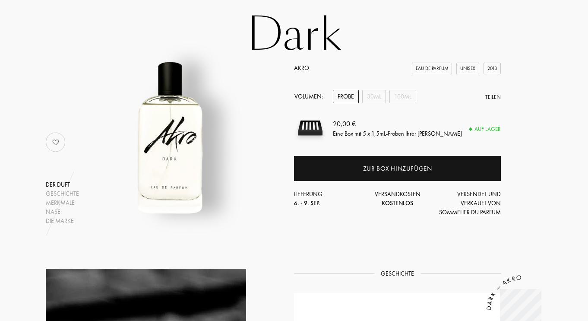
scroll to position [17, 0]
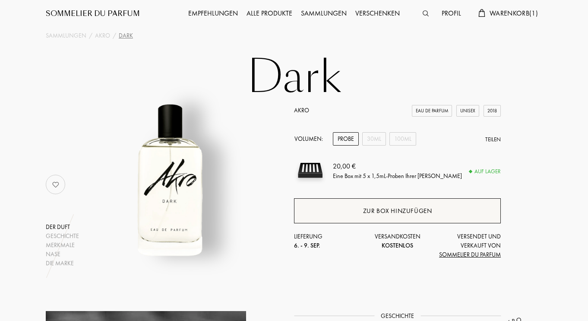
click at [389, 209] on div "Zur Box hinzufügen" at bounding box center [397, 211] width 69 height 10
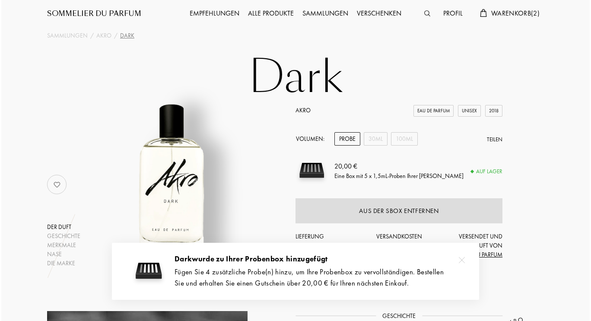
scroll to position [0, 0]
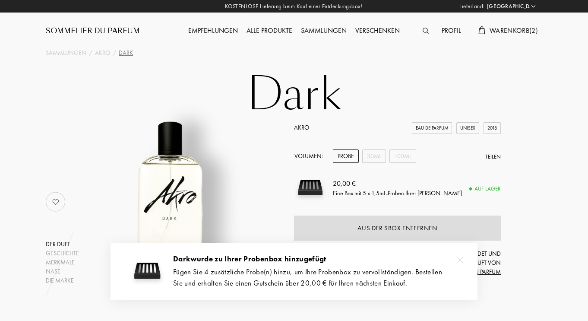
click at [519, 35] on span "Warenkorb ( 2 )" at bounding box center [514, 30] width 48 height 9
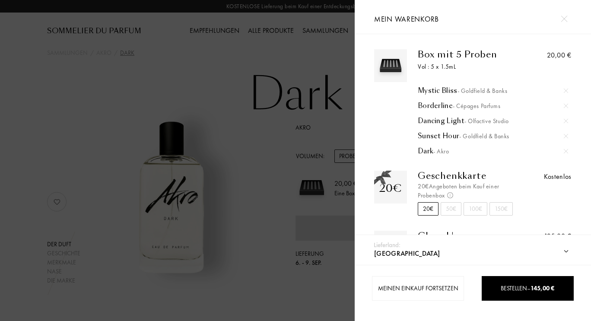
click at [476, 107] on span "- Cépages Parfums" at bounding box center [476, 106] width 48 height 8
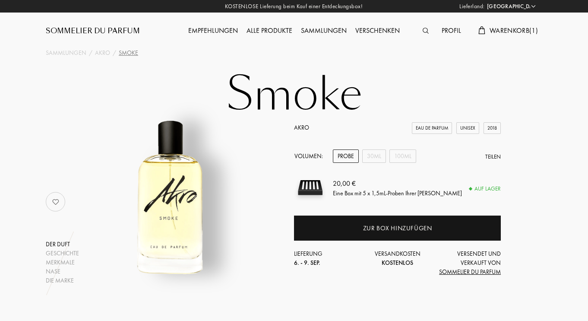
select select "DE"
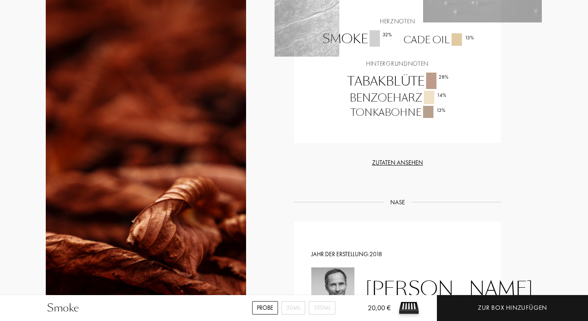
scroll to position [677, 0]
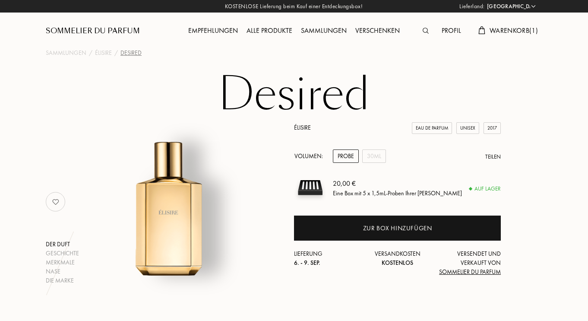
select select "DE"
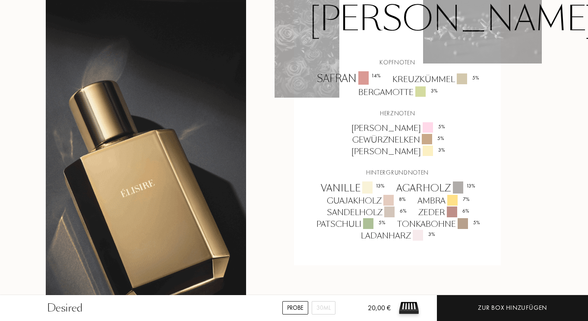
scroll to position [634, 0]
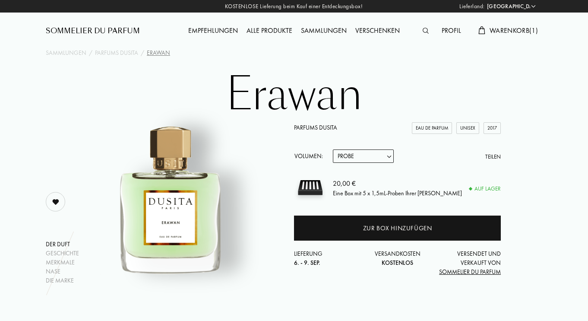
select select "DE"
click at [518, 35] on span "Warenkorb ( 1 )" at bounding box center [514, 30] width 48 height 9
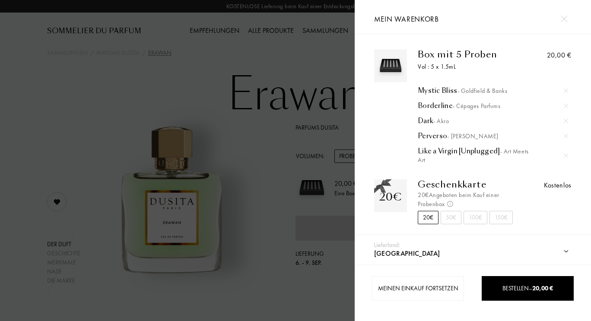
click at [345, 40] on div at bounding box center [177, 160] width 354 height 321
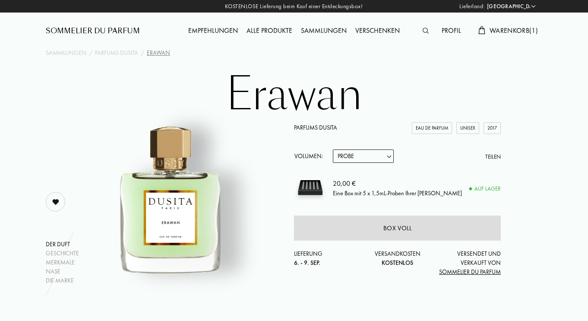
click at [465, 25] on div "Profil" at bounding box center [451, 30] width 28 height 11
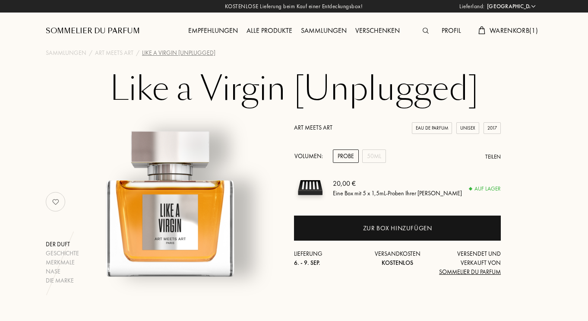
select select "DE"
click at [524, 35] on span "Warenkorb ( 1 )" at bounding box center [514, 30] width 48 height 9
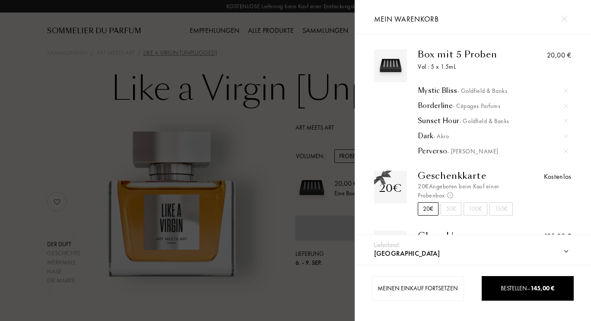
drag, startPoint x: 493, startPoint y: 126, endPoint x: 499, endPoint y: 122, distance: 7.7
click at [499, 122] on div "Mystic Bliss - Goldfield & Banks Borderline - Cépages Parfums Sunset Hour - Gol…" at bounding box center [469, 117] width 104 height 78
click at [499, 122] on span "- Goldfield & Banks" at bounding box center [484, 121] width 50 height 8
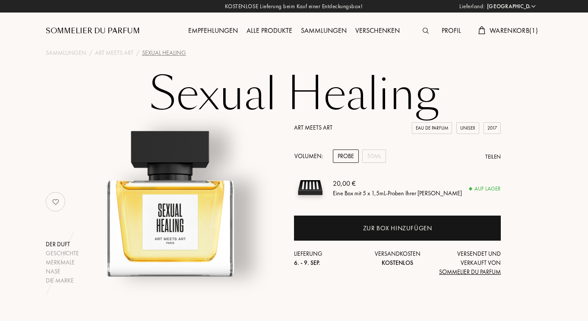
select select "DE"
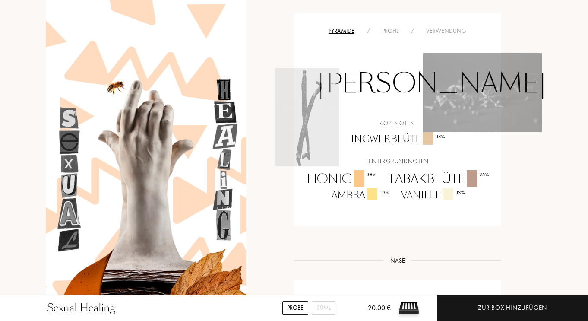
scroll to position [604, 0]
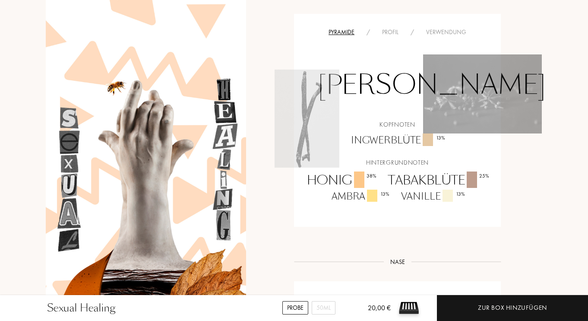
click at [384, 28] on div "Profil" at bounding box center [390, 32] width 28 height 9
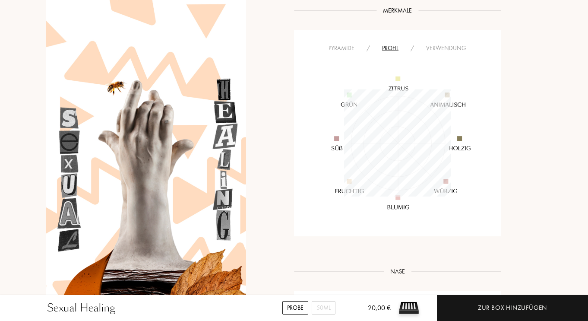
scroll to position [587, 0]
click at [347, 45] on div "Pyramide" at bounding box center [341, 49] width 38 height 9
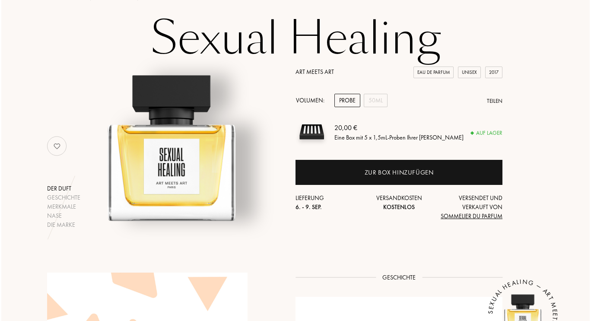
scroll to position [0, 0]
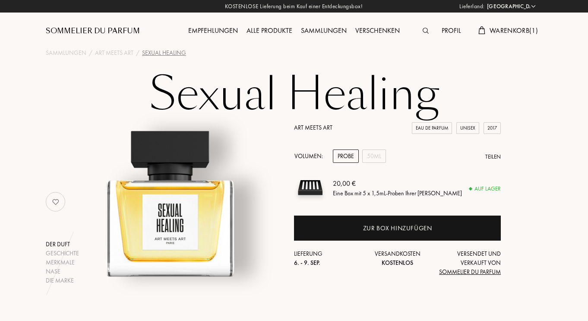
click at [517, 35] on span "Warenkorb ( 1 )" at bounding box center [514, 30] width 48 height 9
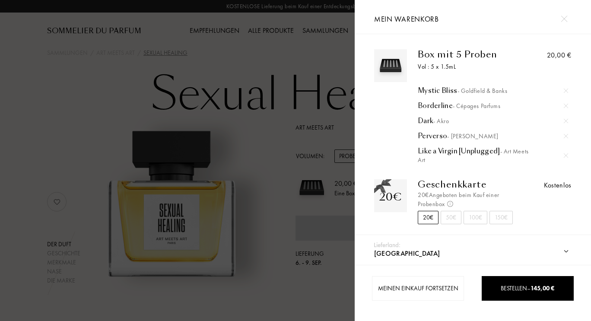
click at [443, 150] on div "Like a Virgin [Unplugged] - Art Meets Art" at bounding box center [492, 155] width 150 height 17
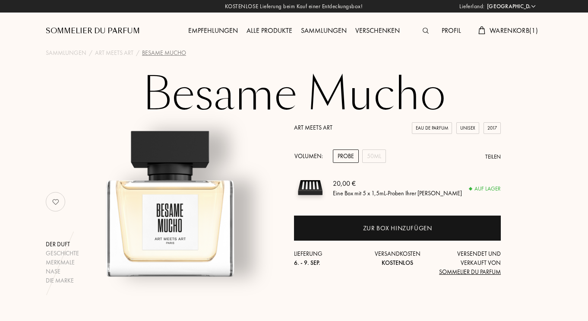
select select "DE"
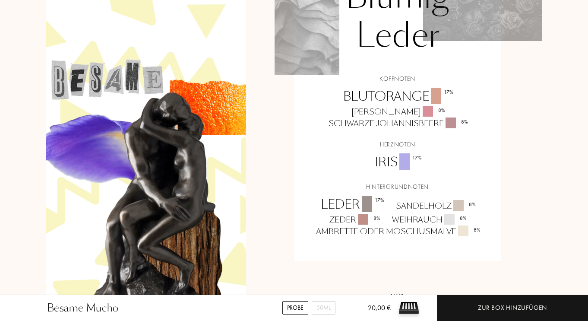
scroll to position [712, 0]
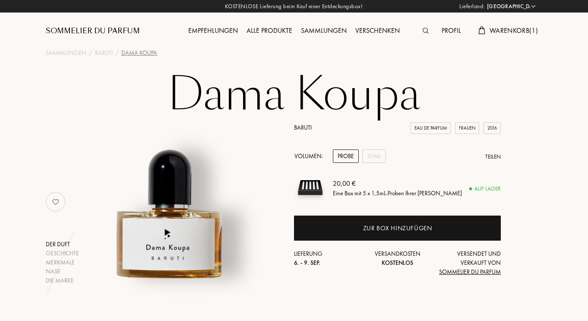
select select "DE"
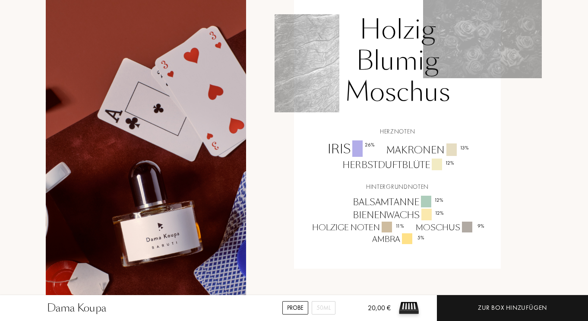
scroll to position [656, 0]
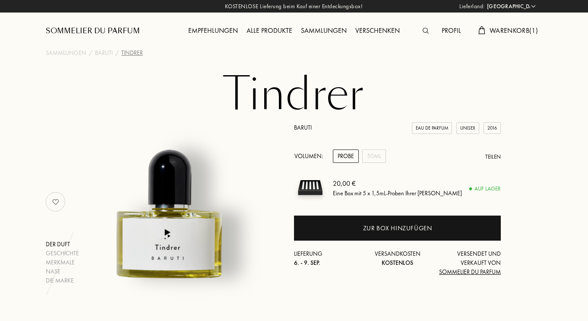
select select "DE"
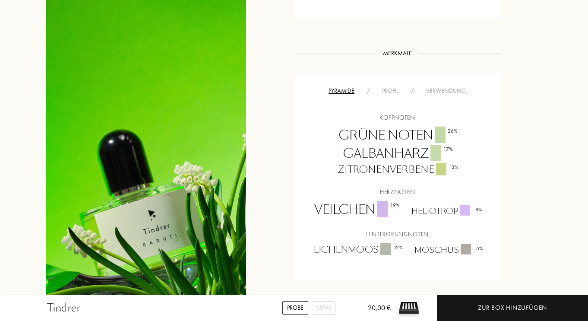
scroll to position [570, 0]
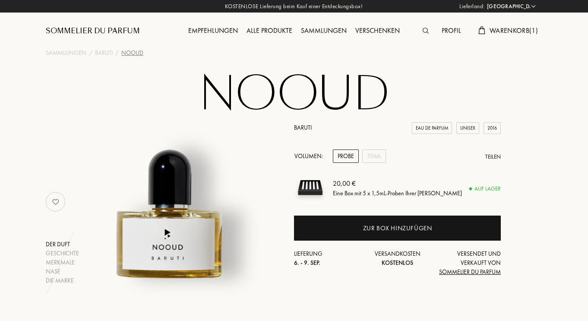
select select "DE"
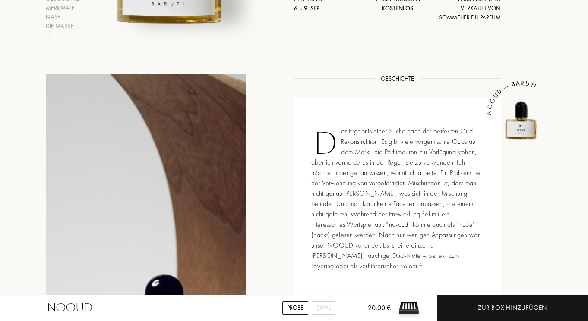
scroll to position [276, 0]
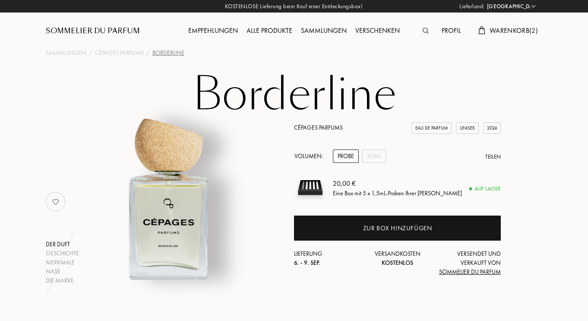
select select "DE"
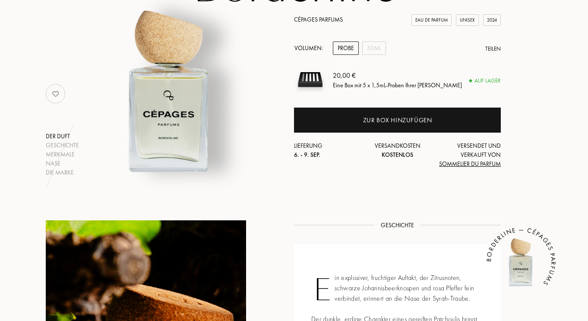
scroll to position [69, 0]
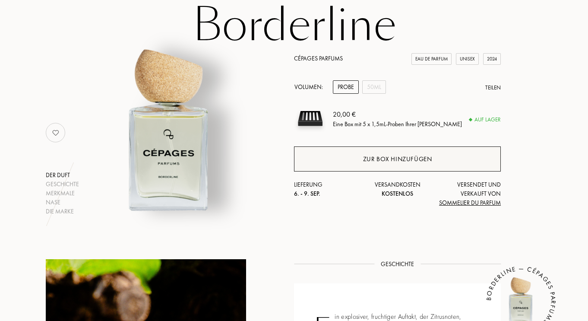
click at [337, 157] on div "Zur Box hinzufügen" at bounding box center [397, 158] width 207 height 25
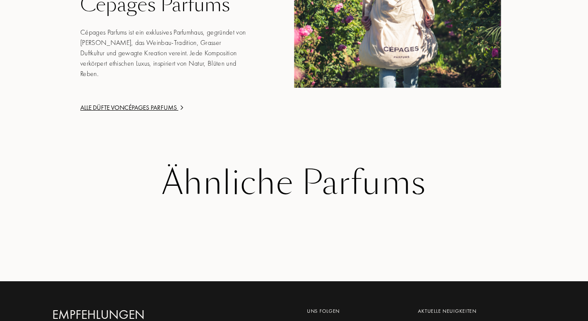
scroll to position [1191, 0]
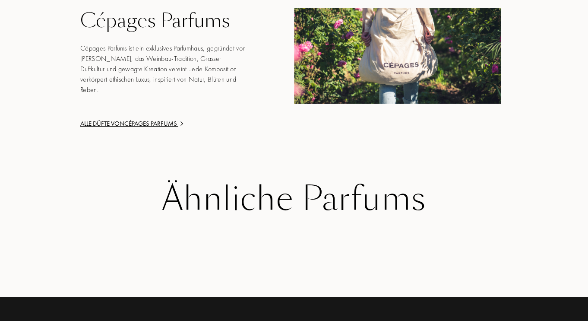
click at [175, 117] on div "DUFTKUNST SINNESLUXUS REBENMAGIE Cépages Parfums Cépages Parfums ist ein exklus…" at bounding box center [149, 55] width 207 height 145
click at [171, 123] on div "Alle Düfte von Cépages Parfums" at bounding box center [163, 124] width 166 height 10
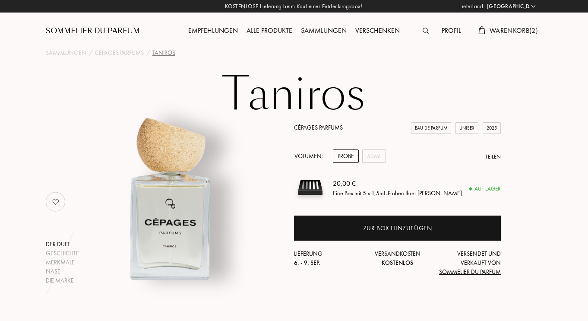
select select "DE"
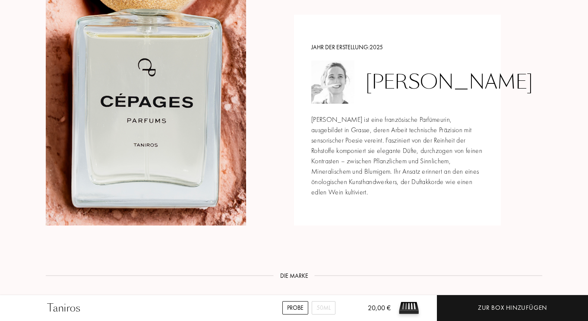
scroll to position [915, 0]
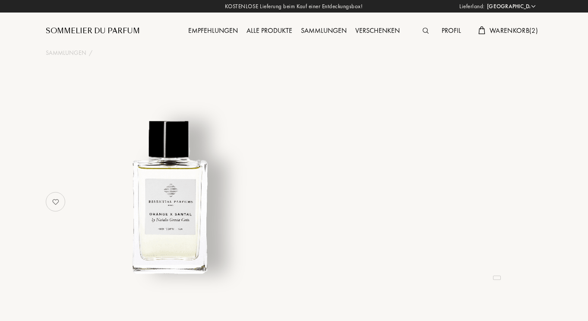
select select "DE"
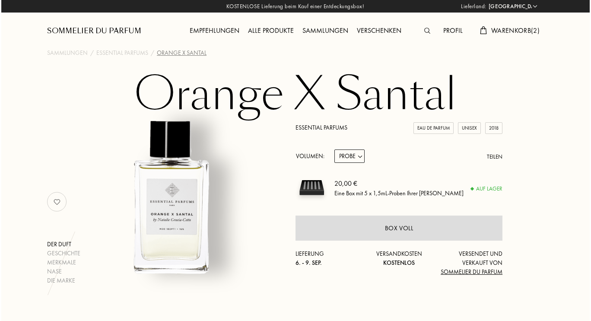
scroll to position [34, 0]
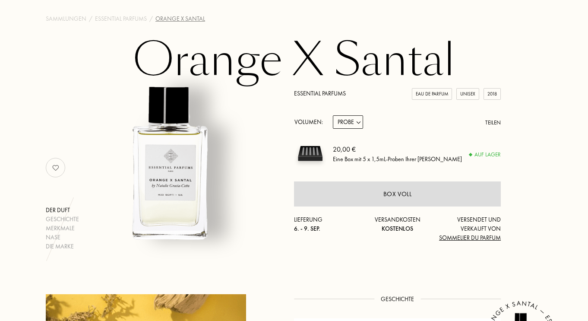
click at [516, 39] on div "Orange X Santal Der Duft Geschichte Merkmale Nase Die Marke Essential Parfums E…" at bounding box center [294, 144] width 522 height 214
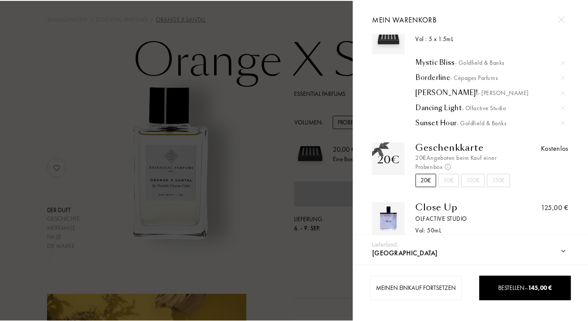
scroll to position [28, 0]
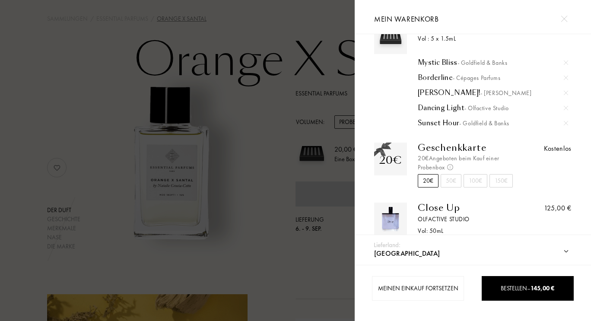
click at [565, 93] on img at bounding box center [565, 93] width 4 height 4
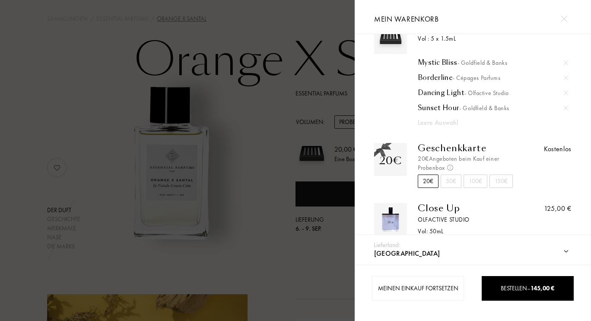
click at [311, 79] on div at bounding box center [177, 160] width 354 height 321
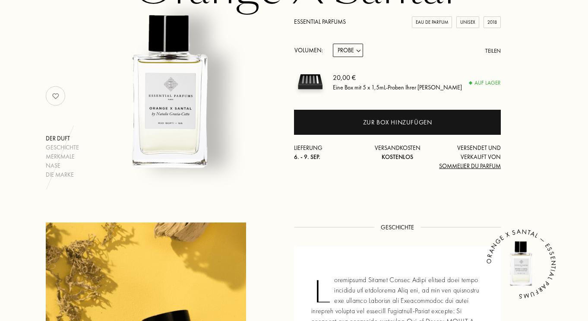
scroll to position [38, 0]
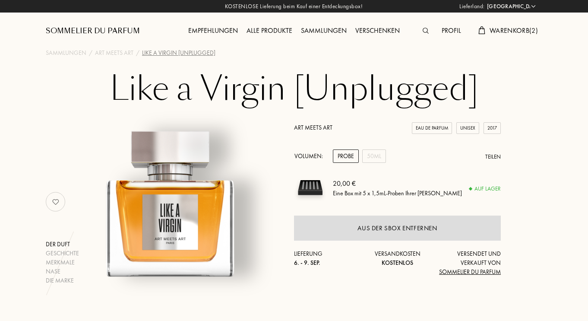
select select "DE"
click at [517, 35] on span "Warenkorb ( 2 )" at bounding box center [514, 30] width 48 height 9
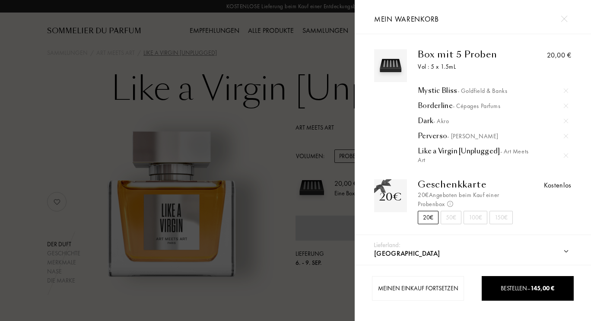
click at [327, 155] on div at bounding box center [177, 160] width 354 height 321
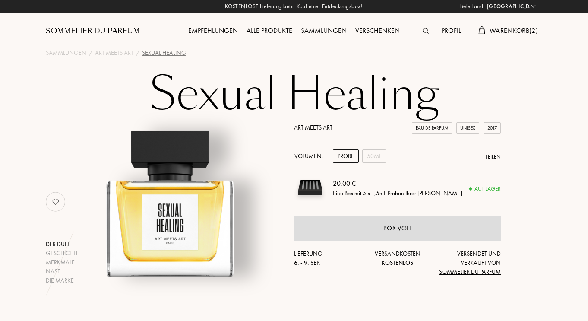
select select "DE"
click at [58, 203] on img at bounding box center [55, 201] width 17 height 17
click at [506, 35] on span "Warenkorb ( 2 )" at bounding box center [514, 30] width 48 height 9
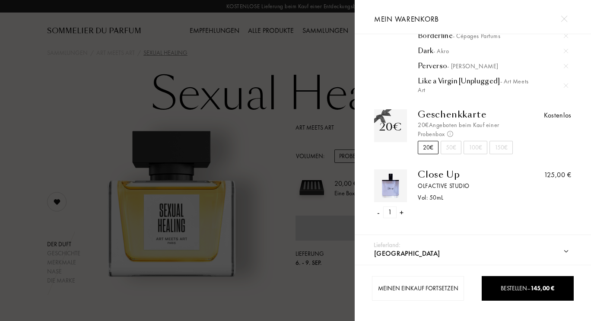
scroll to position [71, 0]
click at [377, 216] on div "-" at bounding box center [378, 212] width 3 height 12
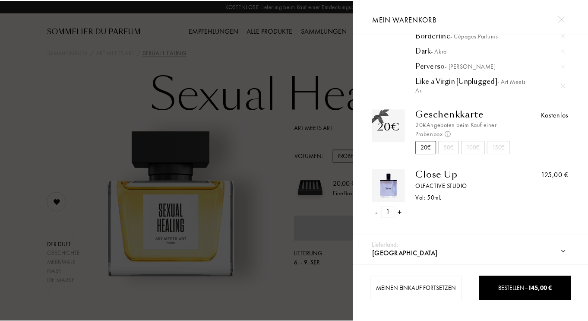
scroll to position [7, 0]
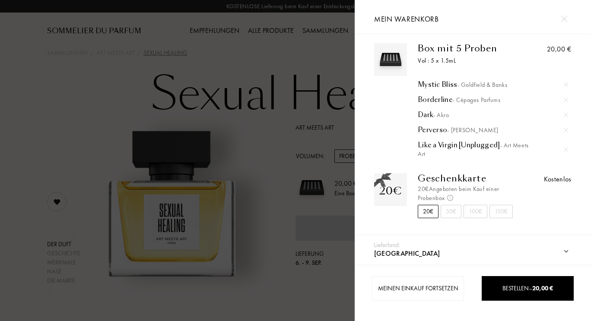
click at [325, 159] on div at bounding box center [177, 160] width 354 height 321
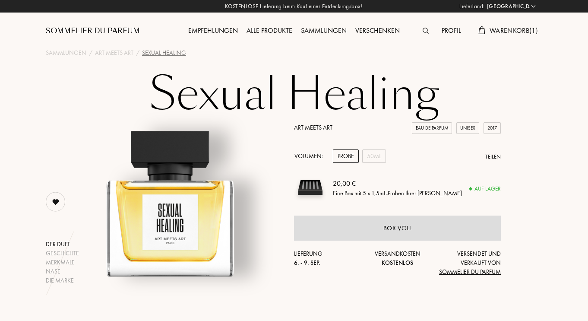
click at [465, 25] on div "Profil" at bounding box center [451, 30] width 28 height 11
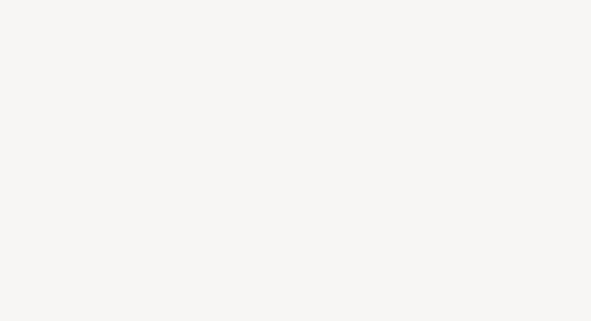
select select "DE"
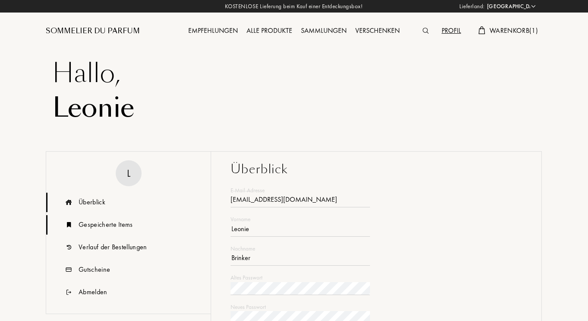
click at [126, 225] on div "Gespeicherte Items" at bounding box center [106, 224] width 54 height 10
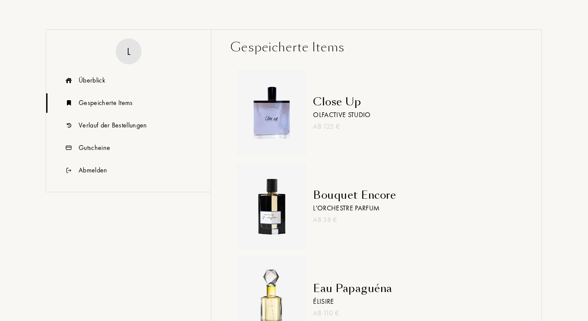
scroll to position [121, 0]
click at [107, 82] on div "Überblick" at bounding box center [128, 81] width 164 height 19
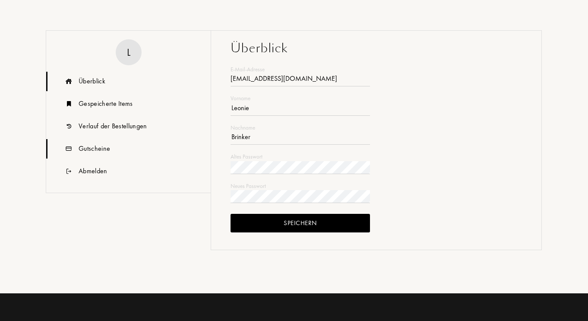
click at [100, 154] on div "Gutscheine" at bounding box center [128, 148] width 164 height 19
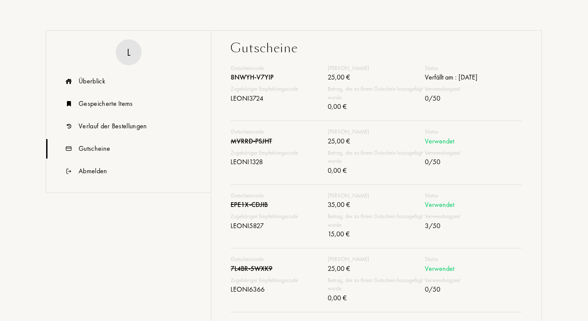
click at [245, 100] on div "LEONI3724" at bounding box center [279, 99] width 97 height 13
copy div "LEONI3724"
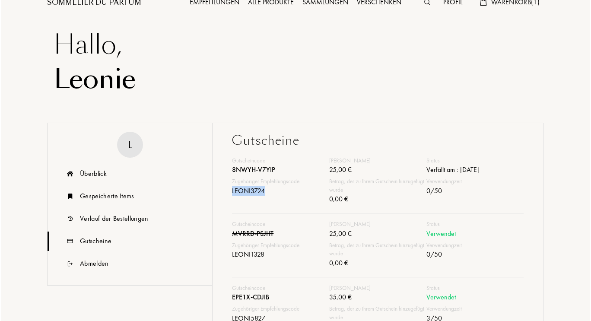
scroll to position [0, 0]
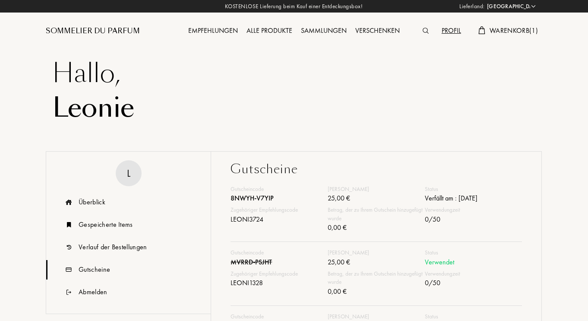
click at [520, 35] on span "Warenkorb ( 1 )" at bounding box center [514, 30] width 48 height 9
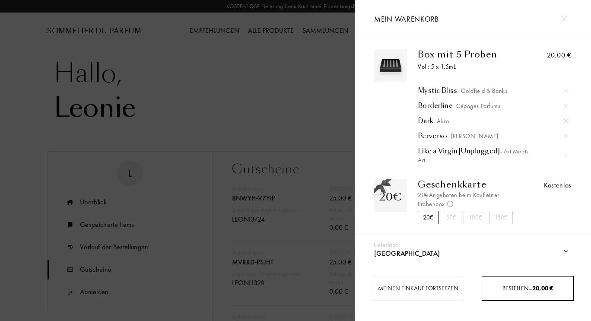
click at [519, 294] on div "Bestellen – 20,00 €" at bounding box center [527, 288] width 92 height 25
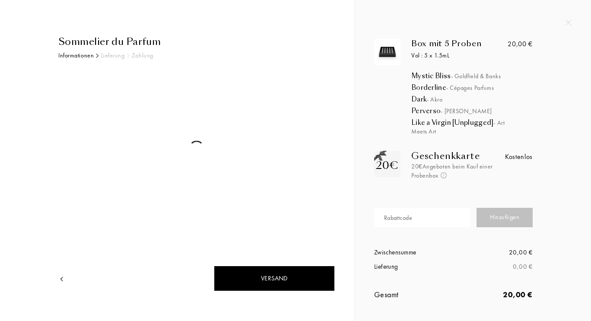
select select "DE"
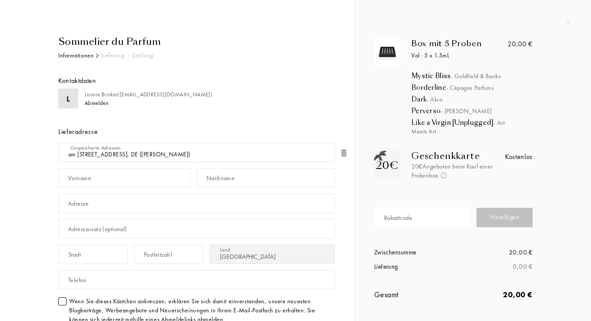
click at [403, 222] on div "Rabattcode" at bounding box center [398, 217] width 28 height 9
paste input "LEONI3724"
type input "LEONI3724"
click at [502, 220] on div "Hinzufügen" at bounding box center [504, 217] width 56 height 19
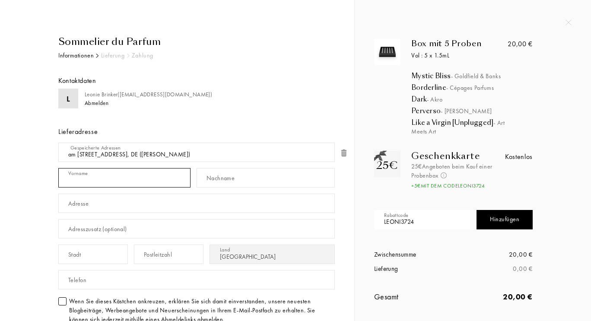
click at [110, 183] on input "text" at bounding box center [124, 177] width 132 height 19
type input "Leonie"
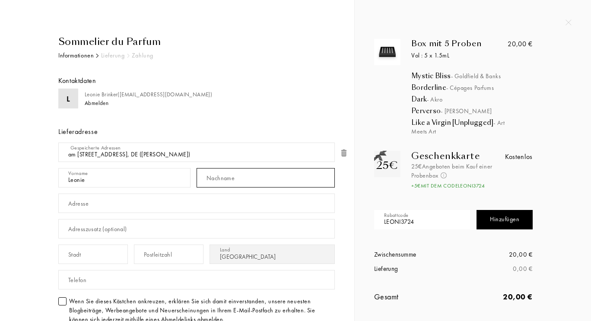
type input "Brinker"
type input "am Rodderpfädchen 24"
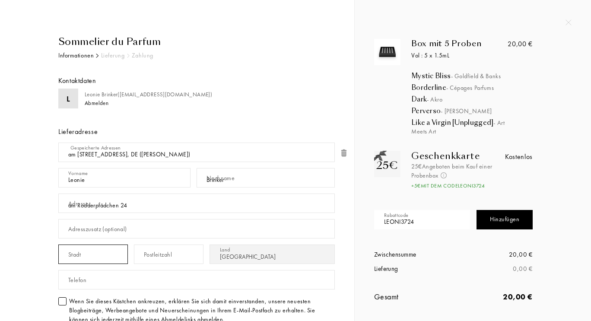
type input "[GEOGRAPHIC_DATA]"
type input "50997"
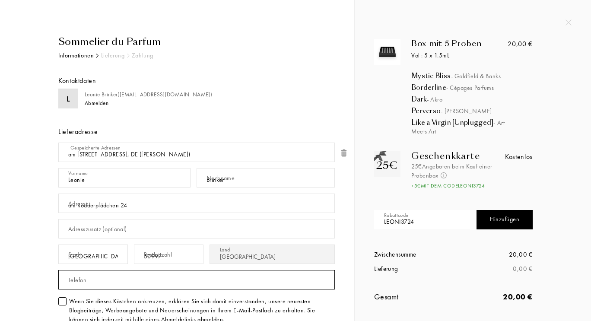
type input "01636363124"
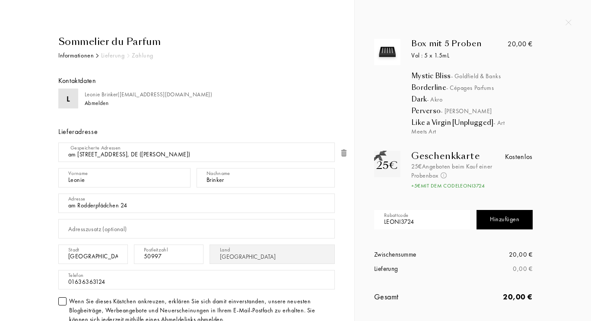
click at [202, 125] on div "L Leonie Brinker ( lvbrinker@gmail.com ) Abmelden Lieferadresse Gespeicherte Ad…" at bounding box center [196, 209] width 276 height 242
click at [285, 301] on div "Wenn Sie dieses Kästchen ankreuzen, erklären Sie sich damit einverstanden, unse…" at bounding box center [201, 310] width 265 height 27
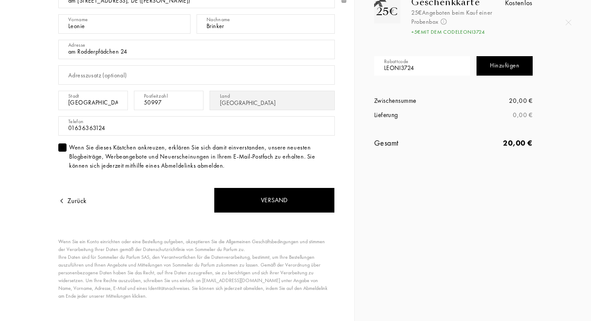
scroll to position [167, 0]
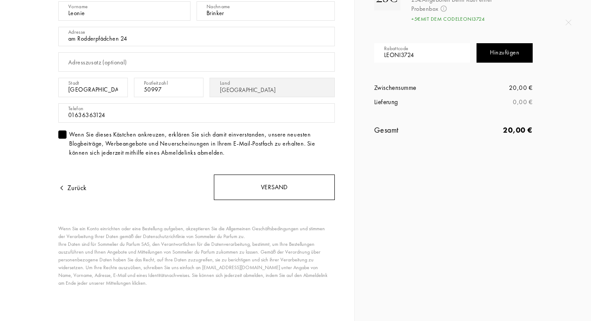
click at [318, 181] on div "Versand" at bounding box center [274, 186] width 121 height 25
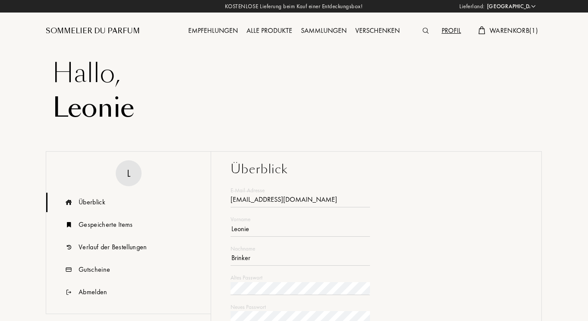
select select "DE"
click at [119, 246] on div "Verlauf der Bestellungen" at bounding box center [113, 247] width 69 height 10
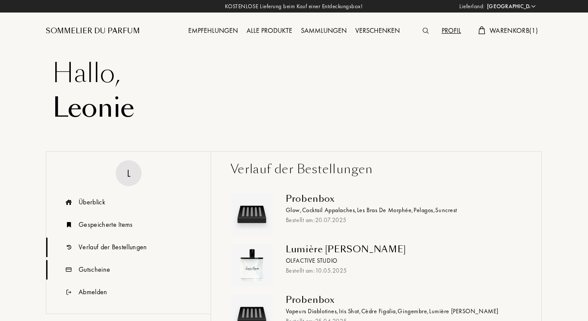
click at [101, 269] on div "Gutscheine" at bounding box center [95, 269] width 32 height 10
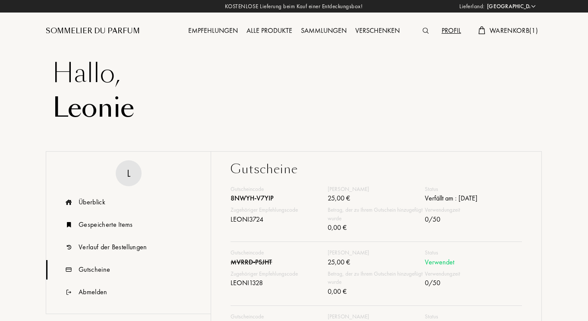
click at [234, 285] on div "LEONI1328" at bounding box center [279, 284] width 97 height 13
copy div "LEONI1328"
click at [255, 216] on div "LEONI3724" at bounding box center [279, 220] width 97 height 13
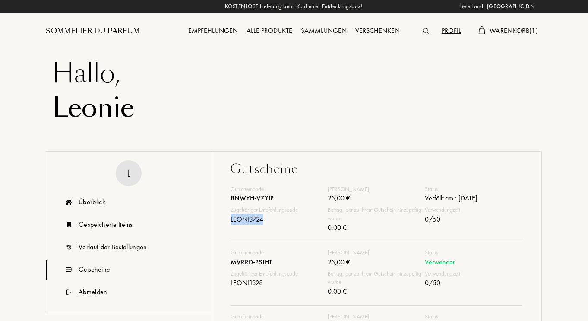
copy div "LEONI3724"
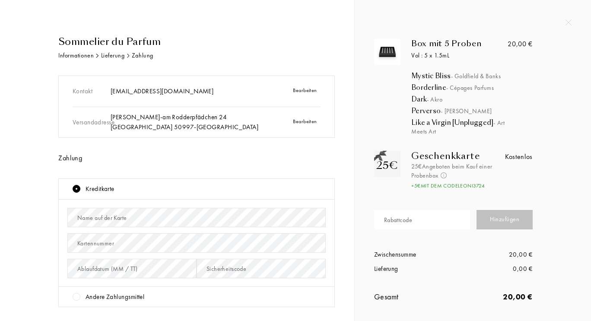
click at [412, 217] on div "Rabattcode" at bounding box center [398, 219] width 28 height 9
paste input "LEONI1328"
click at [495, 217] on div "Hinzufügen" at bounding box center [504, 219] width 56 height 19
drag, startPoint x: 428, startPoint y: 229, endPoint x: 191, endPoint y: 176, distance: 242.8
click at [191, 176] on div "Sommelier du Parfum Informationen Lieferung Zahlung Kontakt lvbrinker@gmail.com…" at bounding box center [295, 160] width 591 height 321
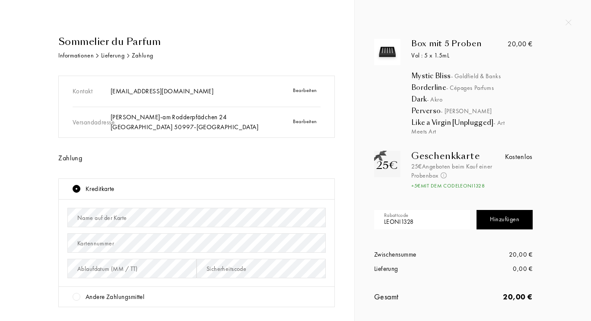
paste input "3724"
type input "LEONI3724"
click at [494, 222] on div "Hinzufügen" at bounding box center [504, 219] width 56 height 19
click at [123, 299] on div "Andere Zahlungsmittel" at bounding box center [114, 297] width 59 height 10
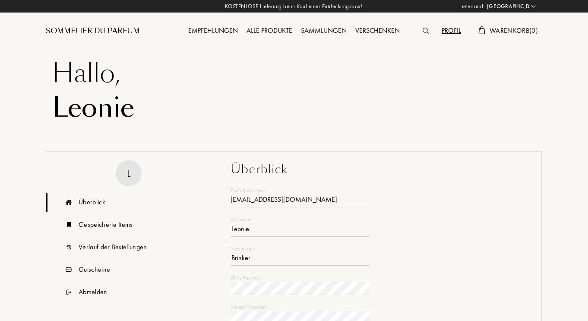
select select "DE"
click at [111, 243] on div "Verlauf der Bestellungen" at bounding box center [113, 247] width 69 height 10
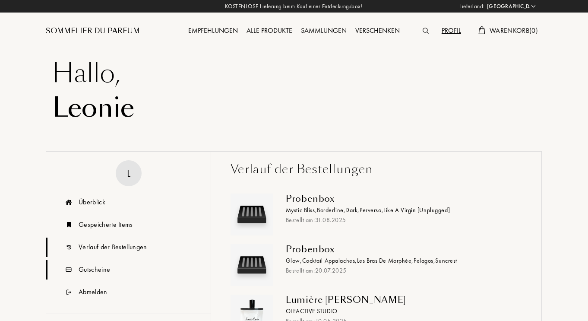
click at [98, 270] on div "Gutscheine" at bounding box center [95, 269] width 32 height 10
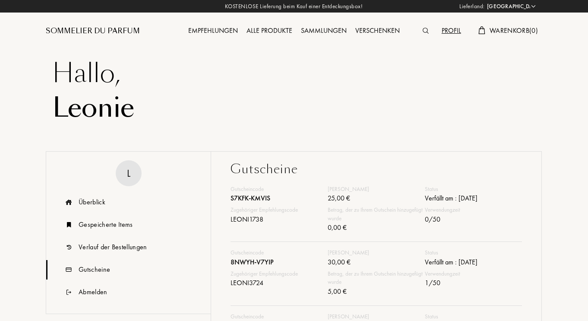
click at [257, 201] on div "S7KFK-KMVIS" at bounding box center [279, 199] width 97 height 13
click at [256, 258] on div "8NWYH-V7YIP" at bounding box center [279, 263] width 97 height 13
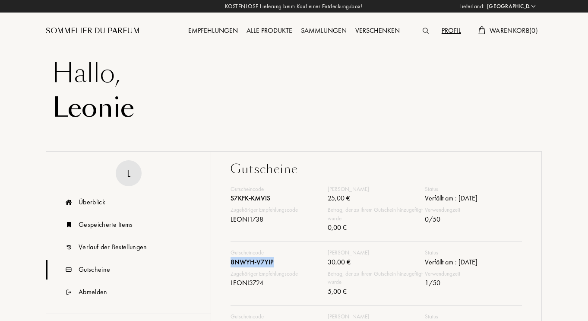
drag, startPoint x: 232, startPoint y: 262, endPoint x: 280, endPoint y: 261, distance: 47.9
click at [280, 261] on div "8NWYH-V7YIP" at bounding box center [279, 263] width 97 height 13
copy div "8NWYH-V7YIP"
click at [429, 28] on img at bounding box center [426, 31] width 6 height 6
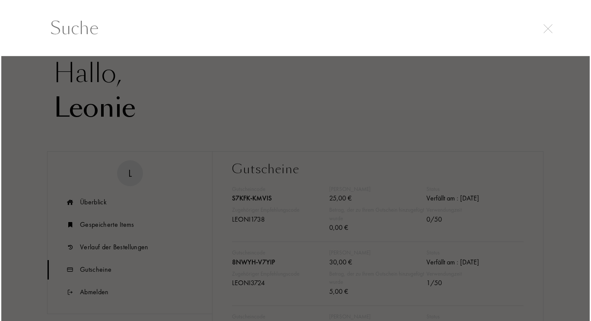
scroll to position [0, 0]
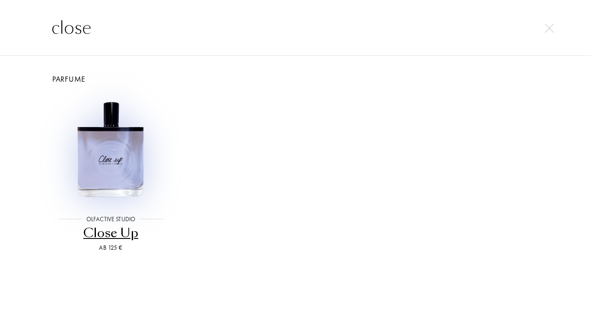
type input "close"
click at [137, 135] on img at bounding box center [110, 149] width 111 height 111
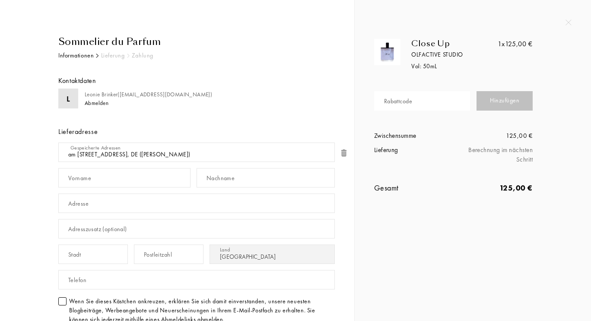
select select "DE"
click at [151, 180] on input "text" at bounding box center [124, 177] width 132 height 19
type input "Leonie"
type input "Brinker"
type input "am Rodderpfädchen 24"
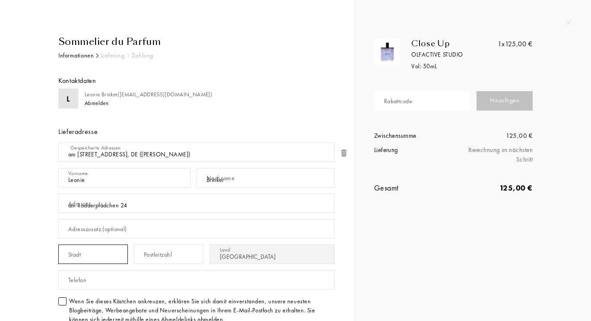
type input "Köln"
type input "50997"
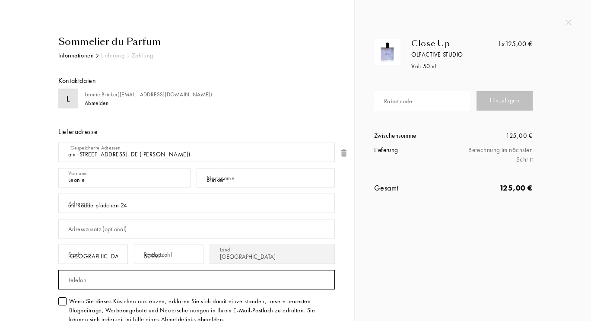
type input "01636363124"
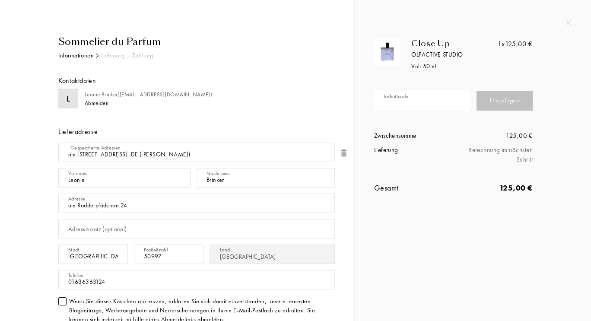
click at [435, 102] on input "text" at bounding box center [422, 100] width 96 height 19
paste input "8NWYH-V7YIP"
type input "8NWYH-V7YIP"
click at [501, 100] on div "Hinzufügen" at bounding box center [504, 100] width 56 height 19
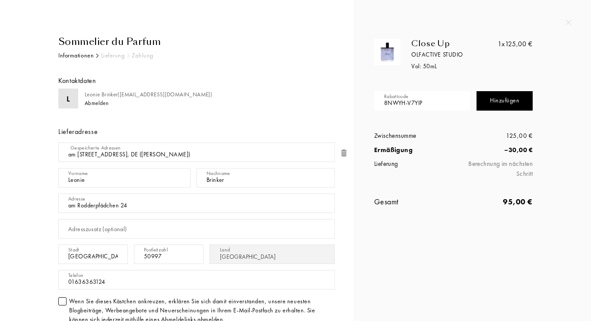
click at [294, 49] on div "Sommelier du Parfum Informationen Lieferung Zahlung Kontaktdaten L Leonie Brink…" at bounding box center [193, 261] width 283 height 453
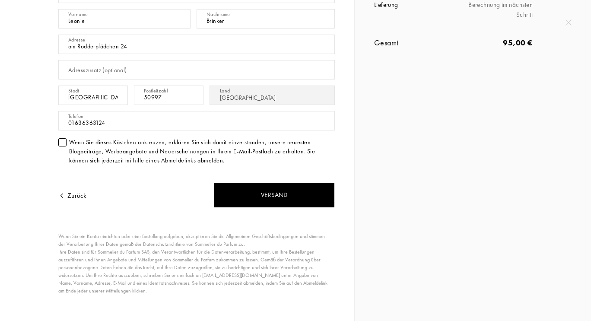
scroll to position [167, 0]
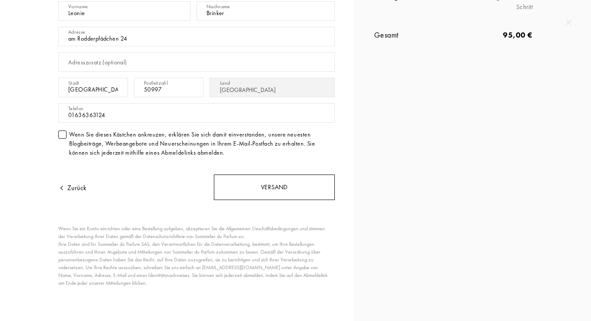
click at [303, 187] on div "Versand" at bounding box center [274, 186] width 121 height 25
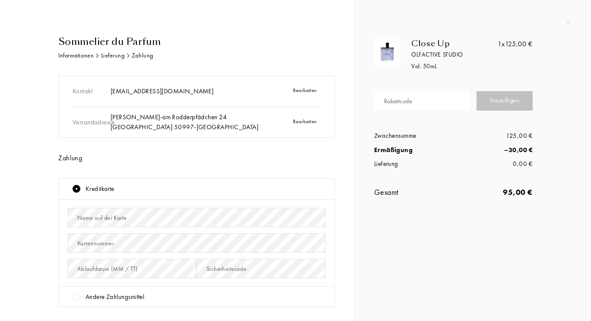
click at [119, 297] on div "Andere Zahlungsmittel" at bounding box center [114, 297] width 59 height 10
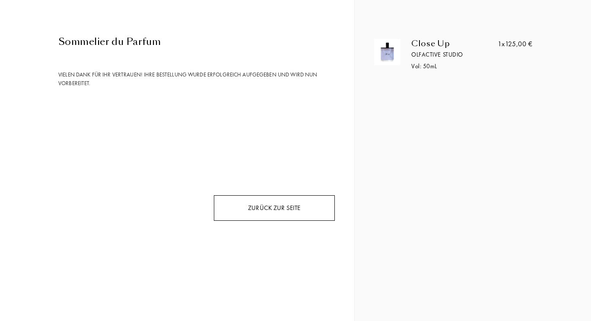
click at [300, 212] on div "Zurück zur Seite" at bounding box center [274, 207] width 121 height 25
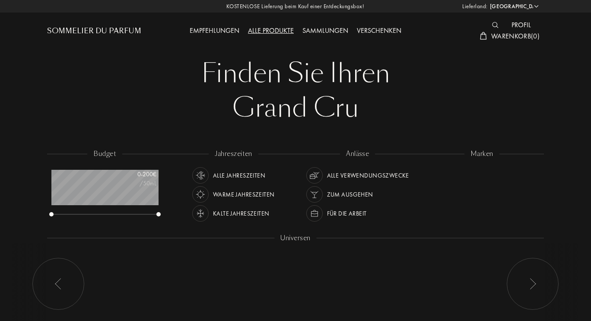
select select "DE"
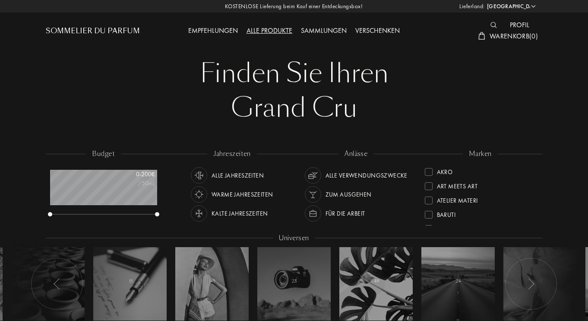
scroll to position [43, 107]
click at [510, 34] on span "Warenkorb ( 0 )" at bounding box center [514, 36] width 48 height 9
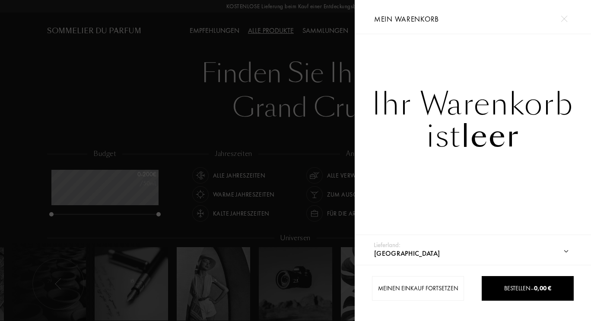
click at [312, 79] on div at bounding box center [177, 160] width 354 height 321
